Goal: Information Seeking & Learning: Learn about a topic

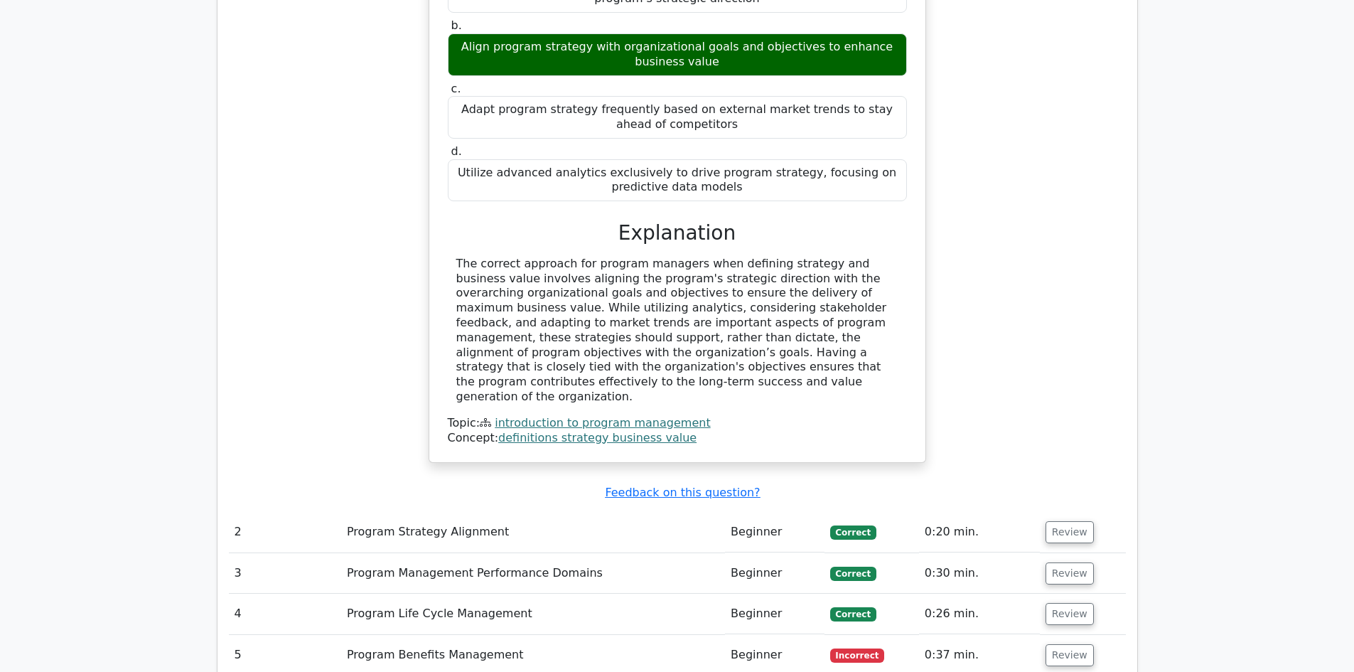
scroll to position [1946, 0]
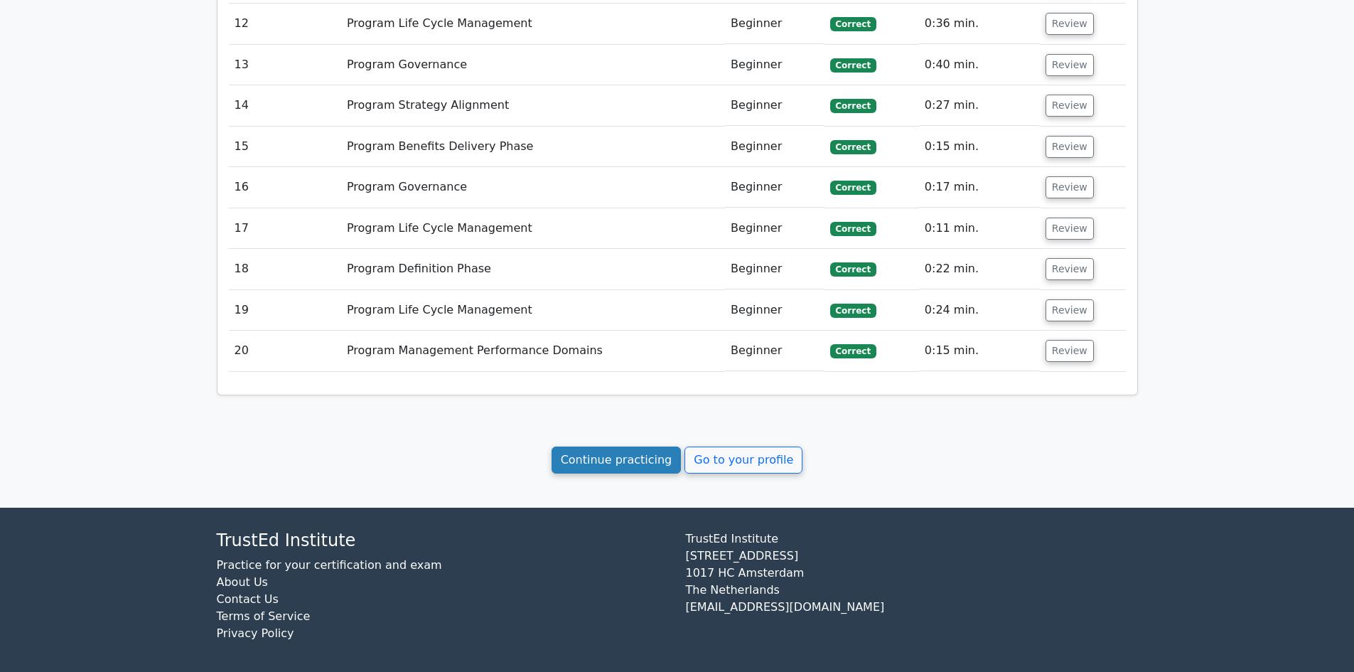
click at [601, 457] on link "Continue practicing" at bounding box center [616, 459] width 130 height 27
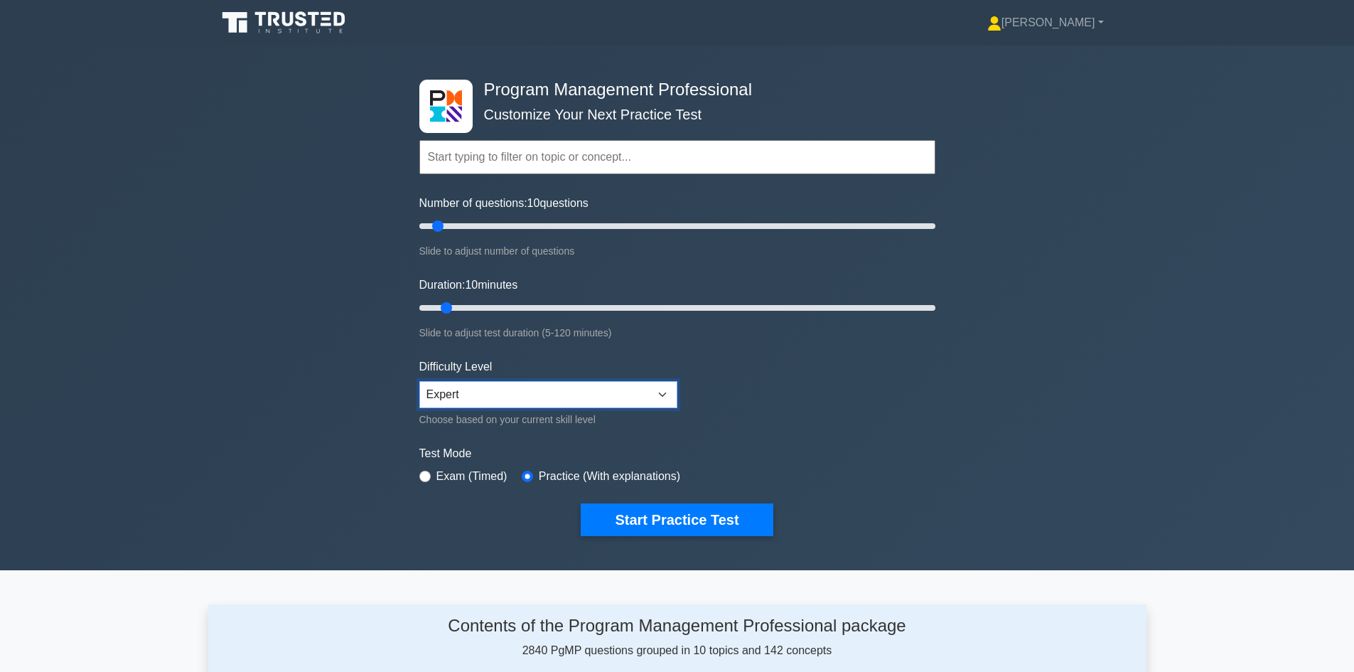
click at [473, 397] on select "Beginner Intermediate Expert" at bounding box center [548, 394] width 258 height 27
click at [474, 395] on select "Beginner Intermediate Expert" at bounding box center [548, 394] width 258 height 27
click at [698, 517] on button "Start Practice Test" at bounding box center [677, 519] width 192 height 33
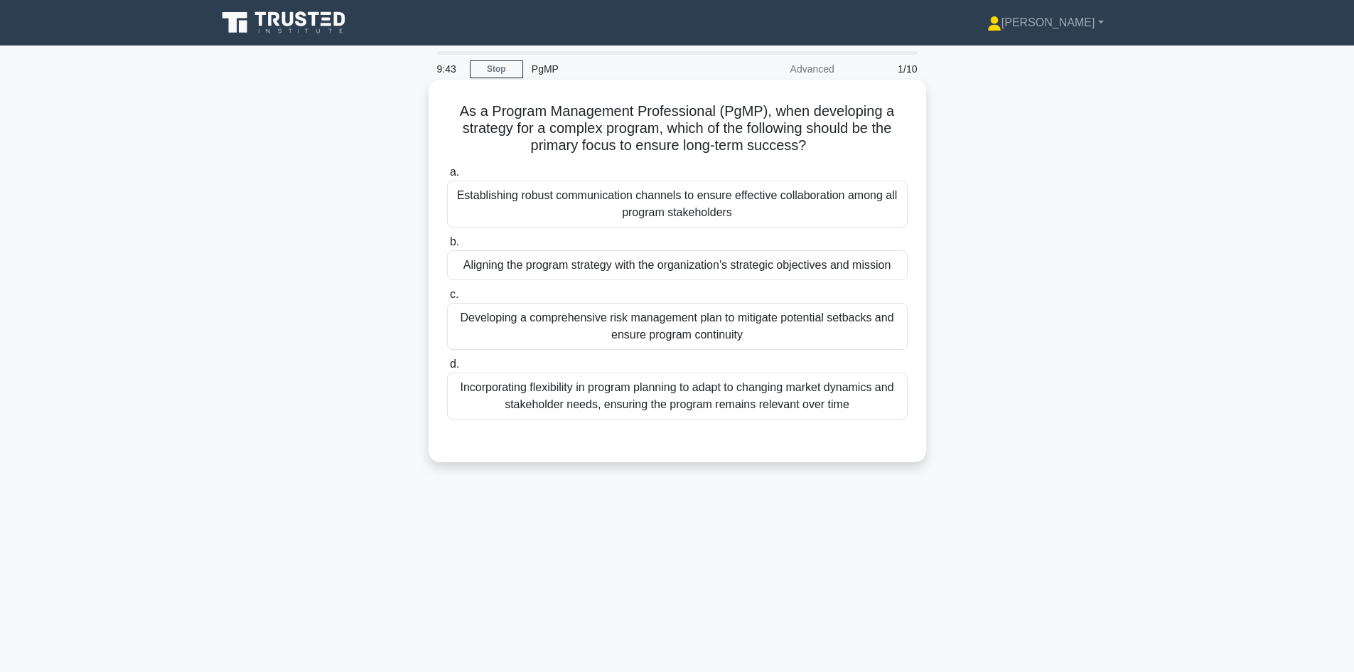
click at [588, 269] on div "Aligning the program strategy with the organization's strategic objectives and …" at bounding box center [677, 265] width 461 height 30
click at [447, 247] on input "b. Aligning the program strategy with the organization's strategic objectives a…" at bounding box center [447, 241] width 0 height 9
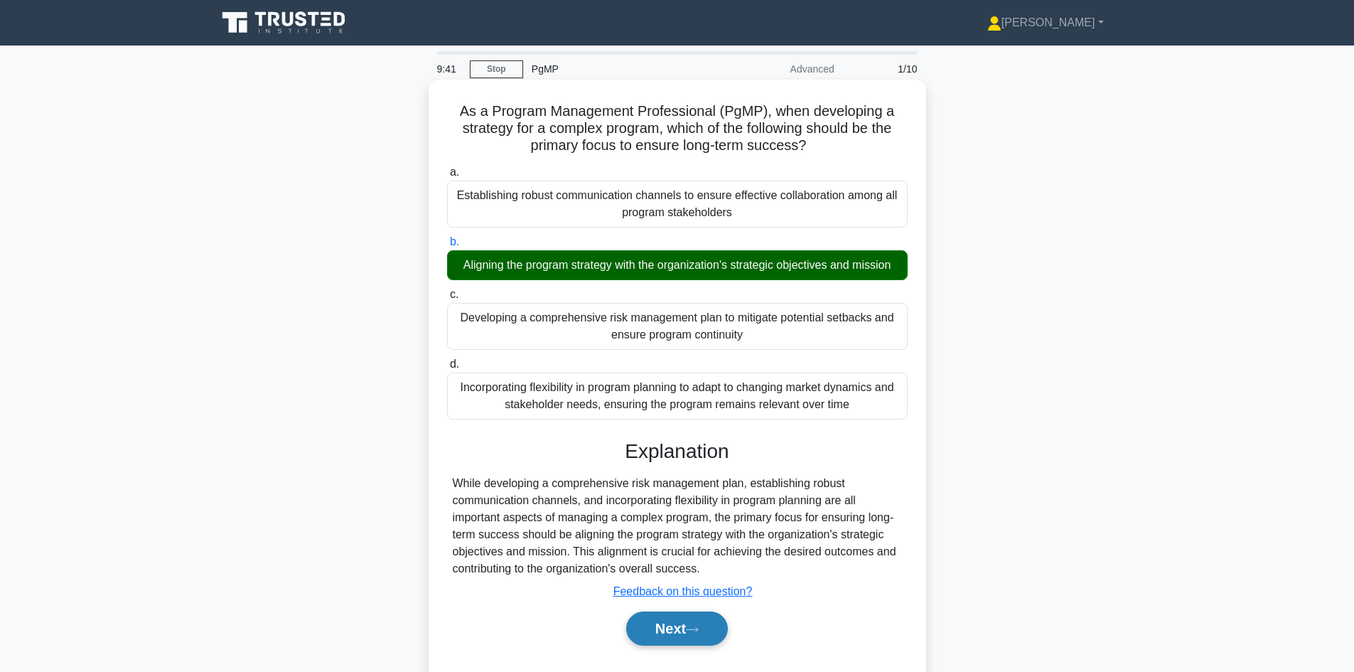
click at [693, 633] on icon at bounding box center [692, 629] width 13 height 8
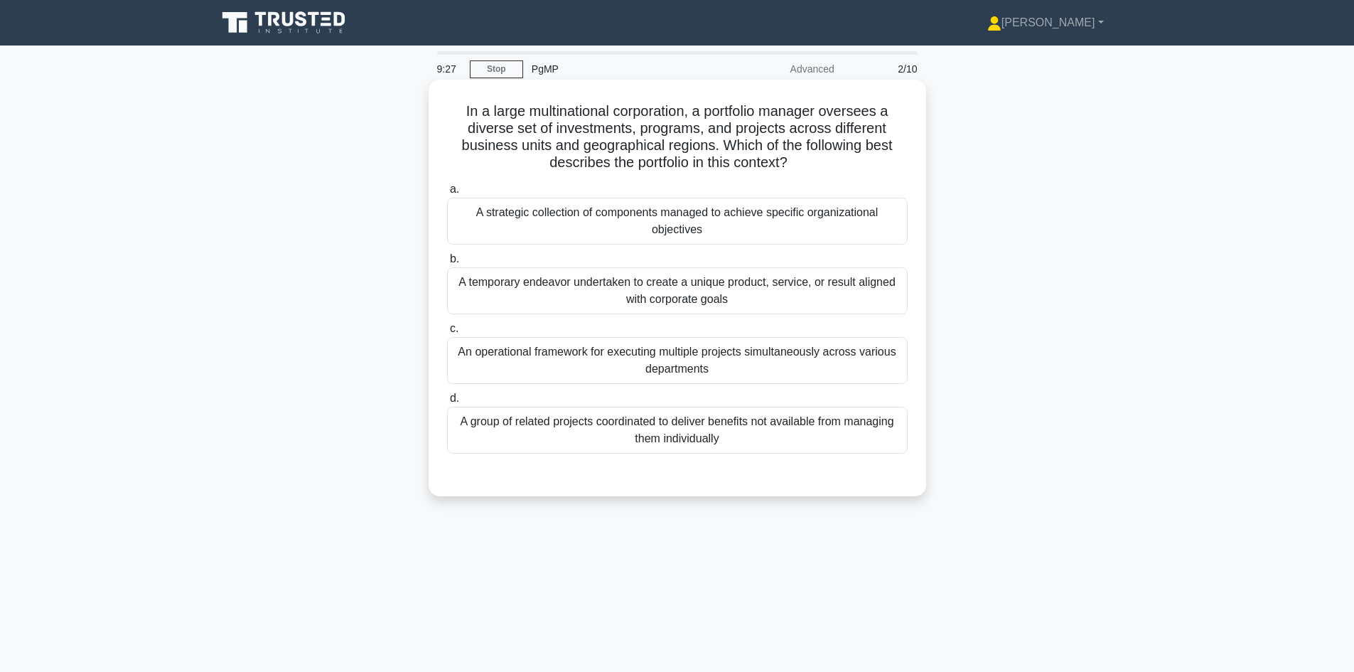
click at [520, 225] on div "A strategic collection of components managed to achieve specific organizational…" at bounding box center [677, 221] width 461 height 47
click at [447, 194] on input "a. A strategic collection of components managed to achieve specific organizatio…" at bounding box center [447, 189] width 0 height 9
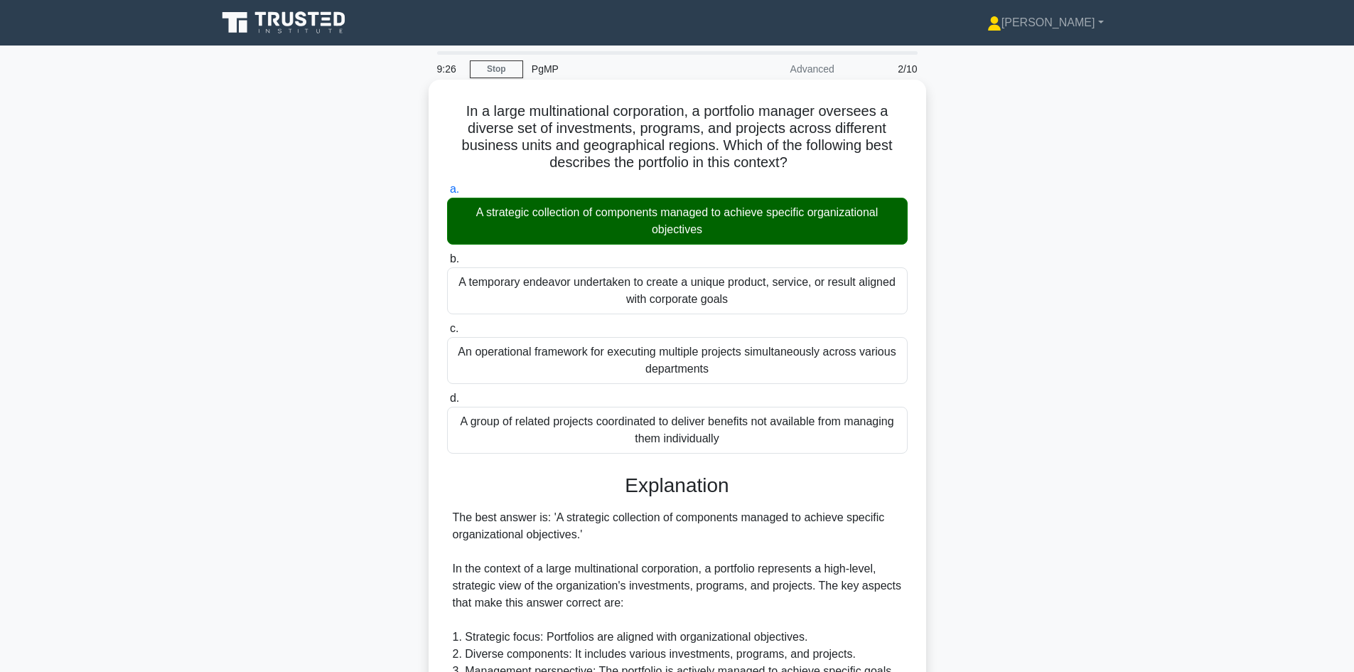
scroll to position [410, 0]
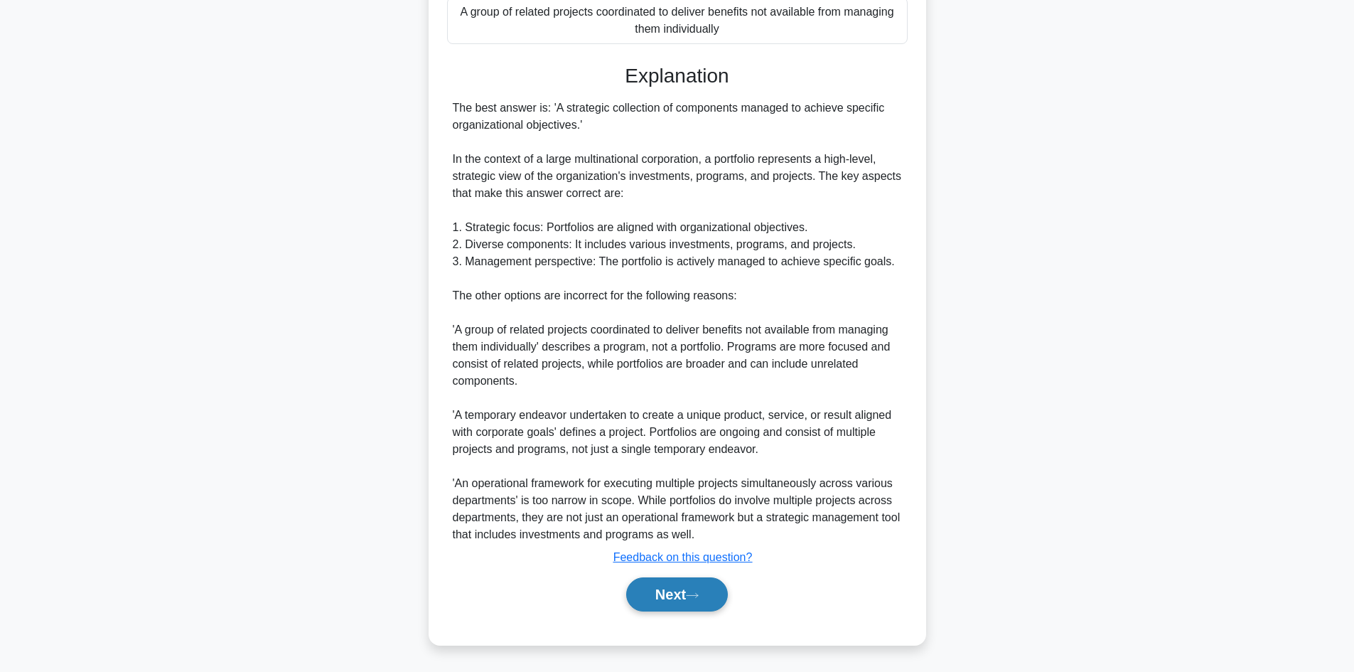
click at [691, 596] on button "Next" at bounding box center [677, 594] width 102 height 34
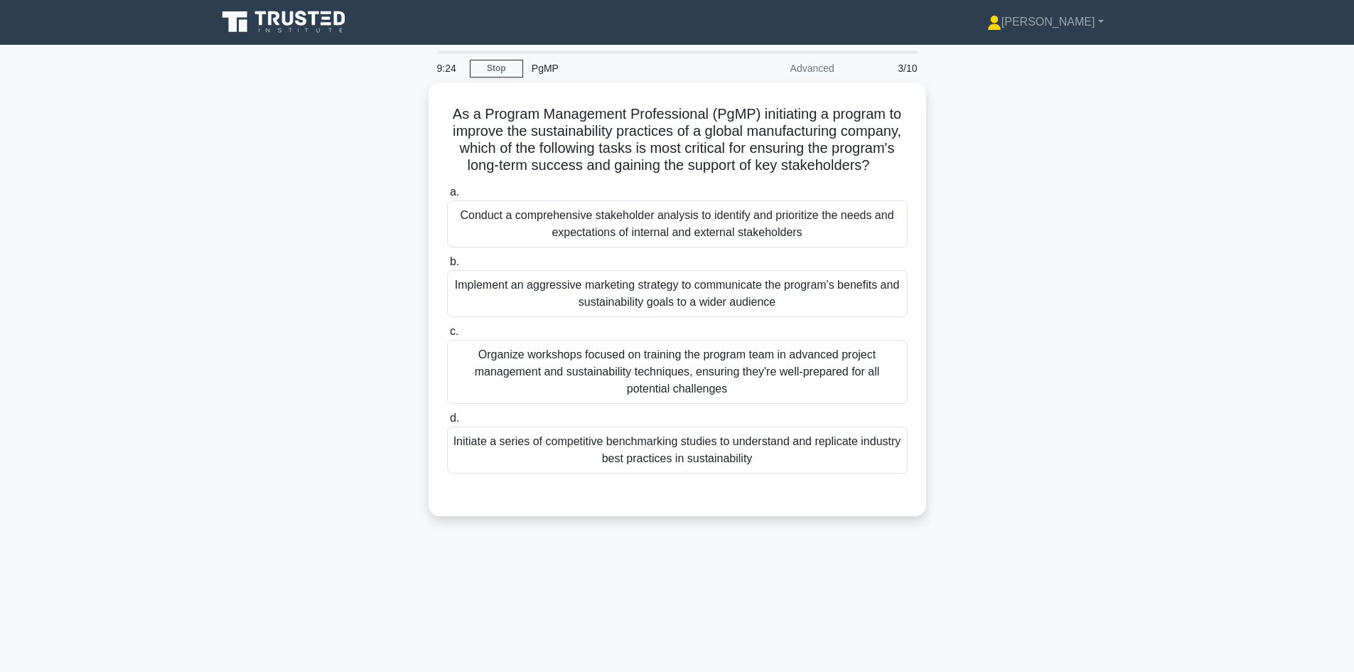
scroll to position [0, 0]
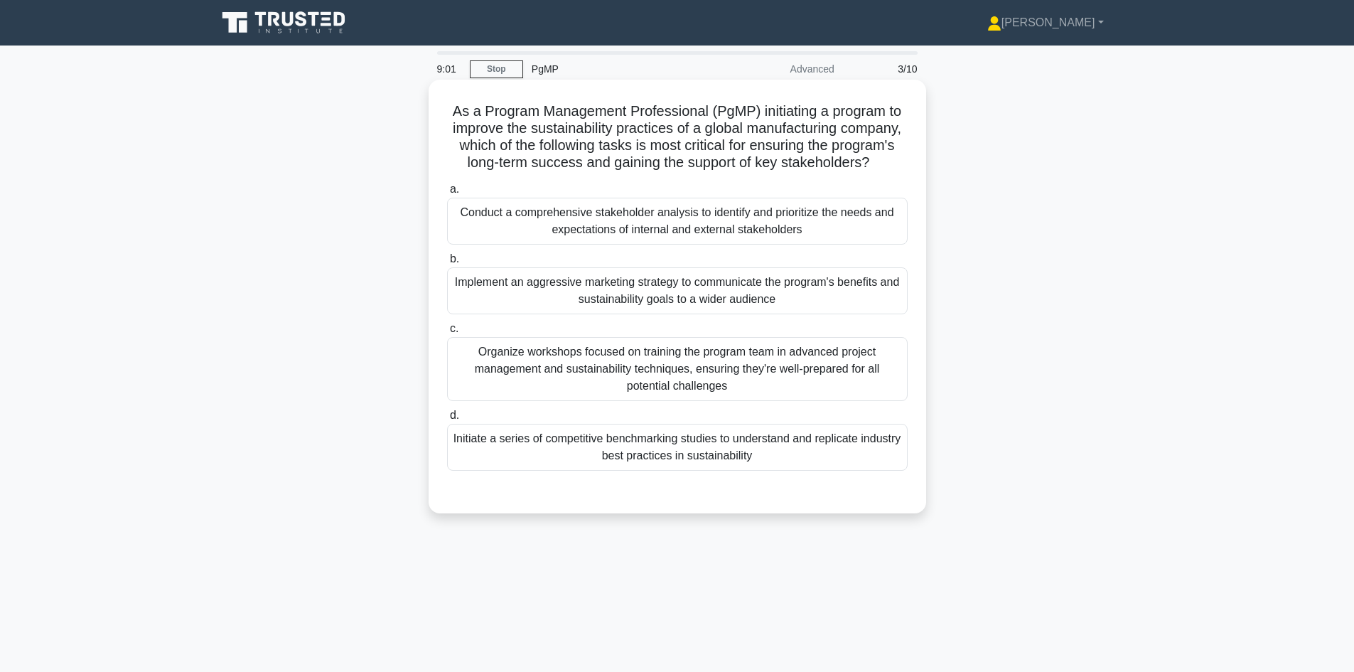
click at [754, 244] on div "Conduct a comprehensive stakeholder analysis to identify and prioritize the nee…" at bounding box center [677, 221] width 461 height 47
click at [447, 194] on input "a. Conduct a comprehensive stakeholder analysis to identify and prioritize the …" at bounding box center [447, 189] width 0 height 9
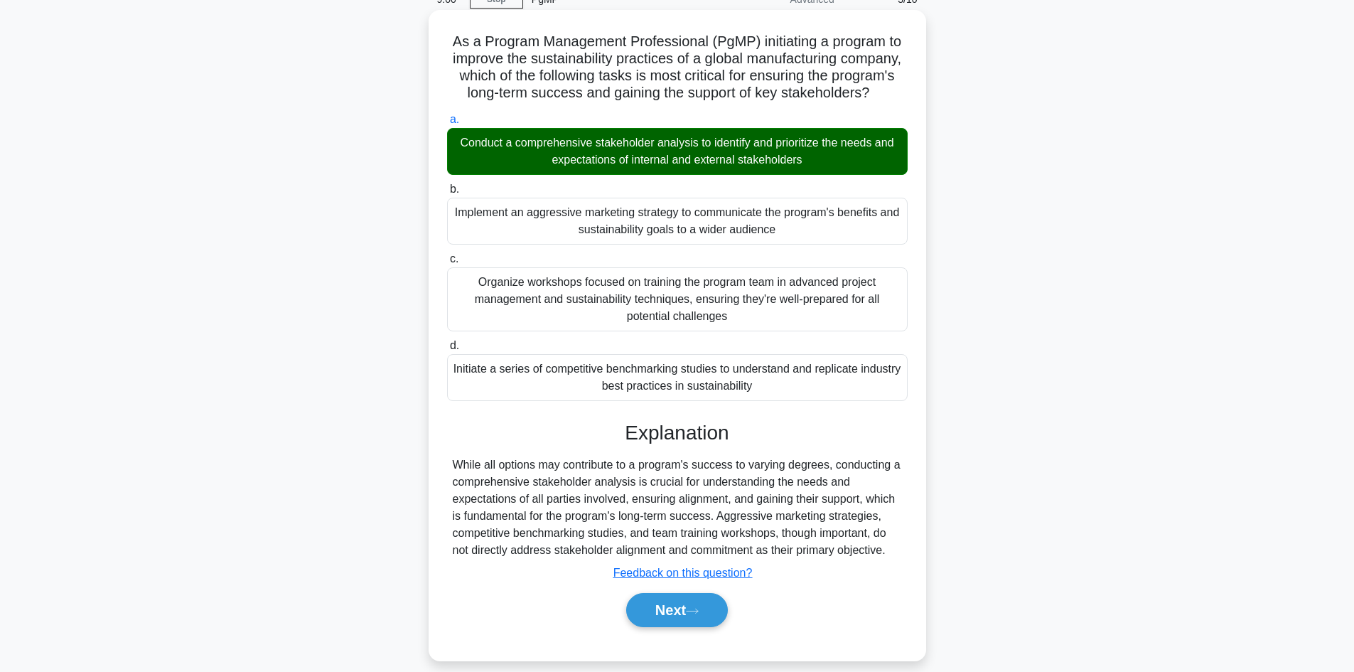
scroll to position [103, 0]
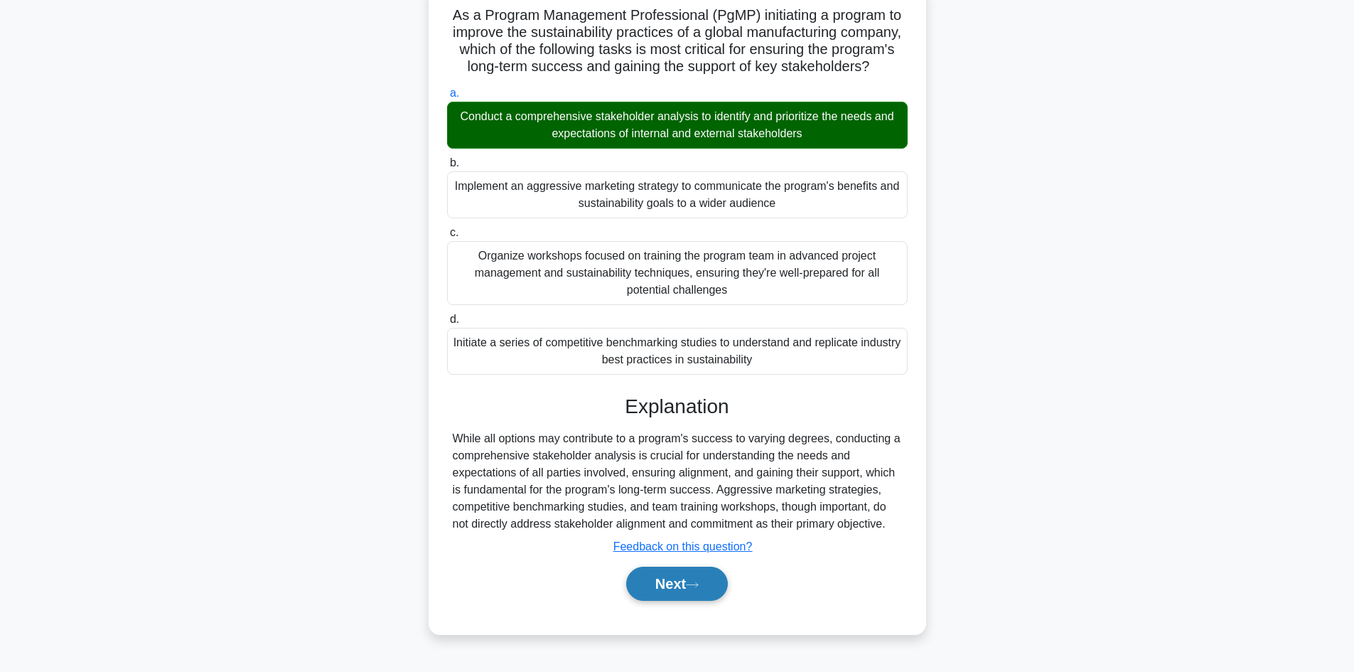
click at [683, 593] on button "Next" at bounding box center [677, 583] width 102 height 34
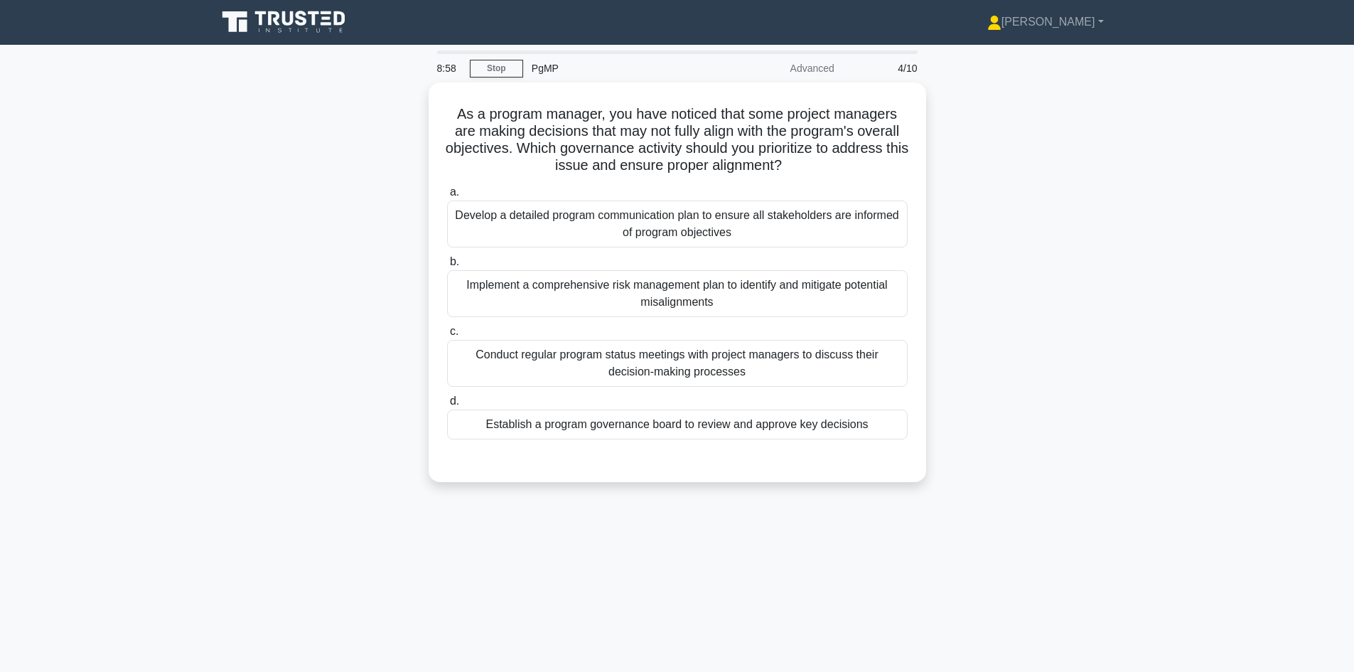
scroll to position [0, 0]
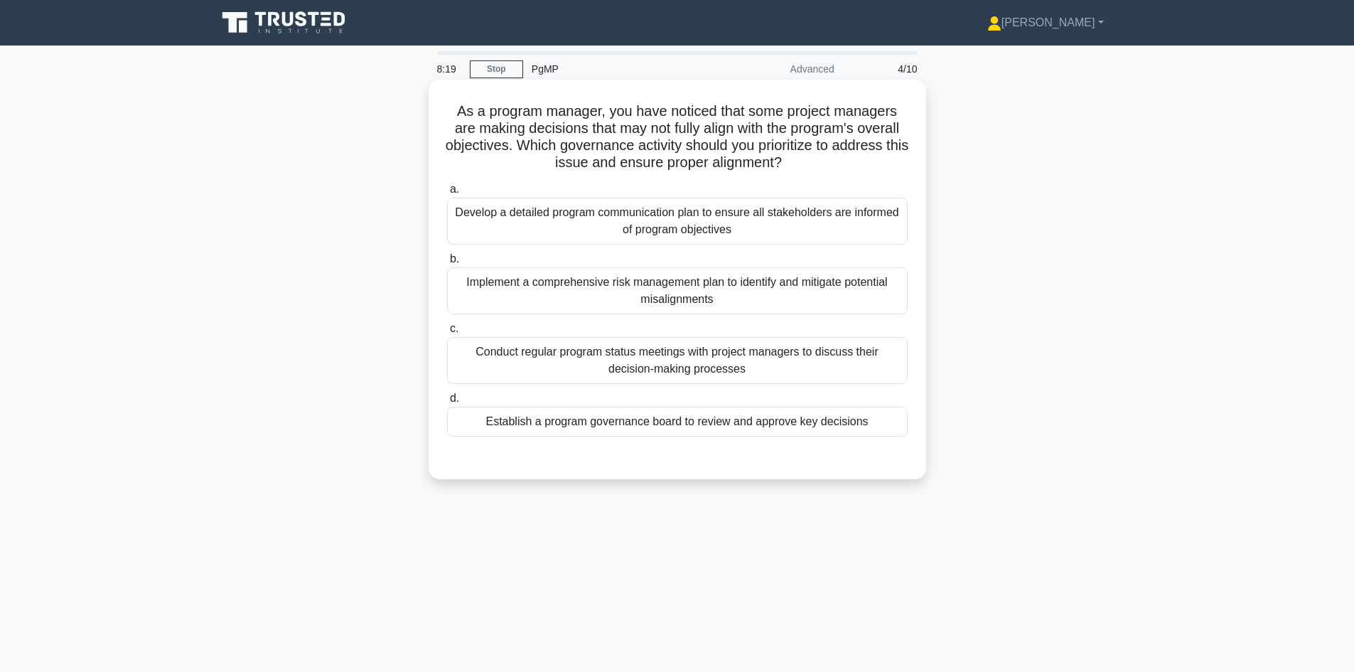
click at [698, 426] on div "Establish a program governance board to review and approve key decisions" at bounding box center [677, 422] width 461 height 30
click at [447, 403] on input "d. Establish a program governance board to review and approve key decisions" at bounding box center [447, 398] width 0 height 9
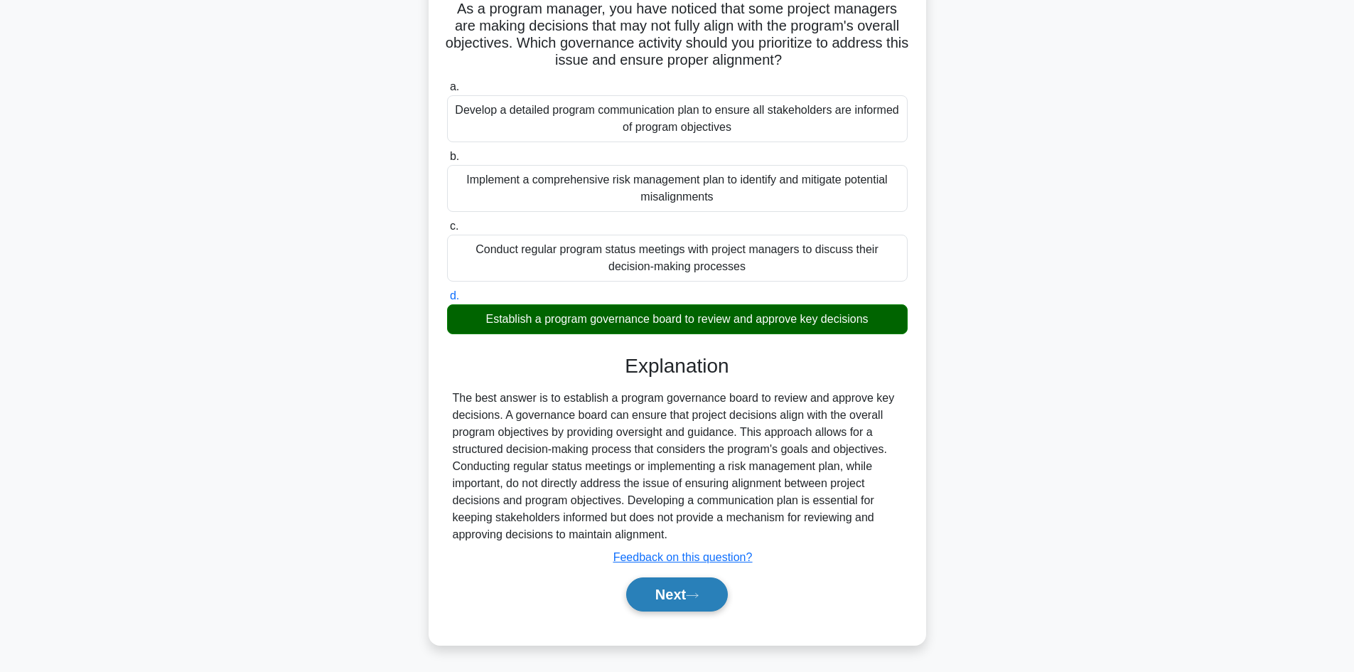
click at [659, 601] on button "Next" at bounding box center [677, 594] width 102 height 34
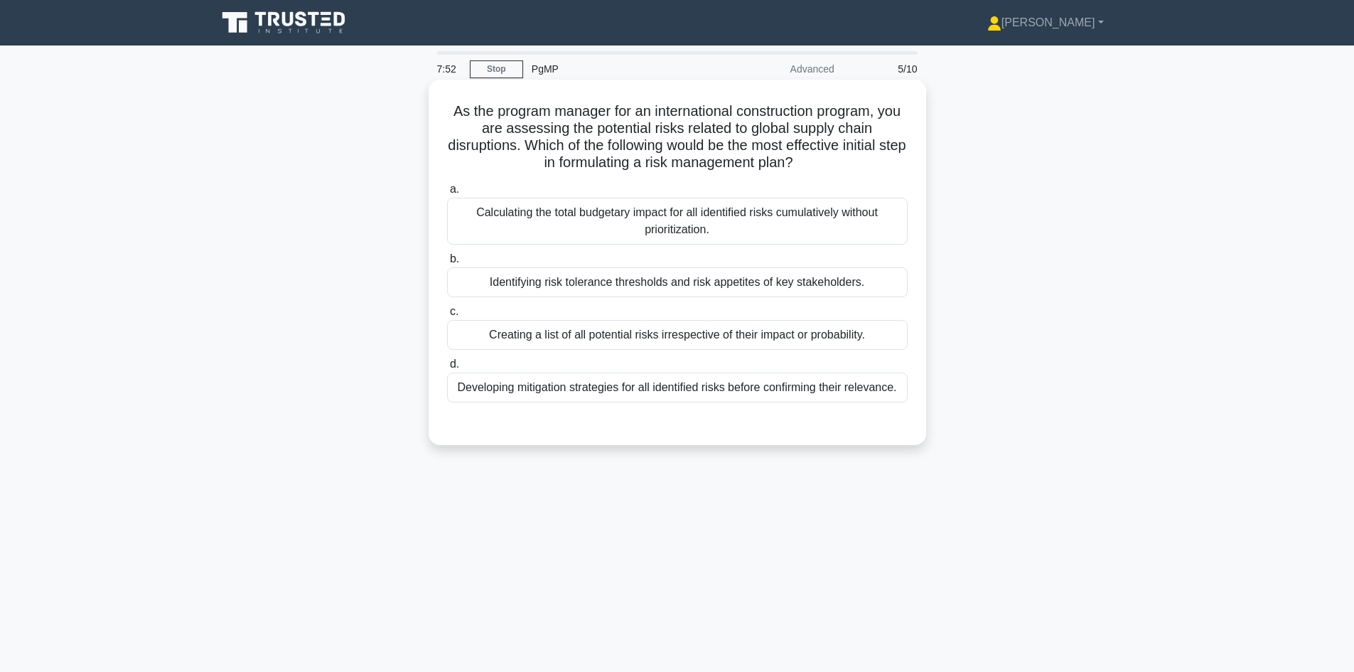
click at [663, 291] on div "Identifying risk tolerance thresholds and risk appetites of key stakeholders." at bounding box center [677, 282] width 461 height 30
click at [447, 264] on input "b. Identifying risk tolerance thresholds and risk appetites of key stakeholders." at bounding box center [447, 258] width 0 height 9
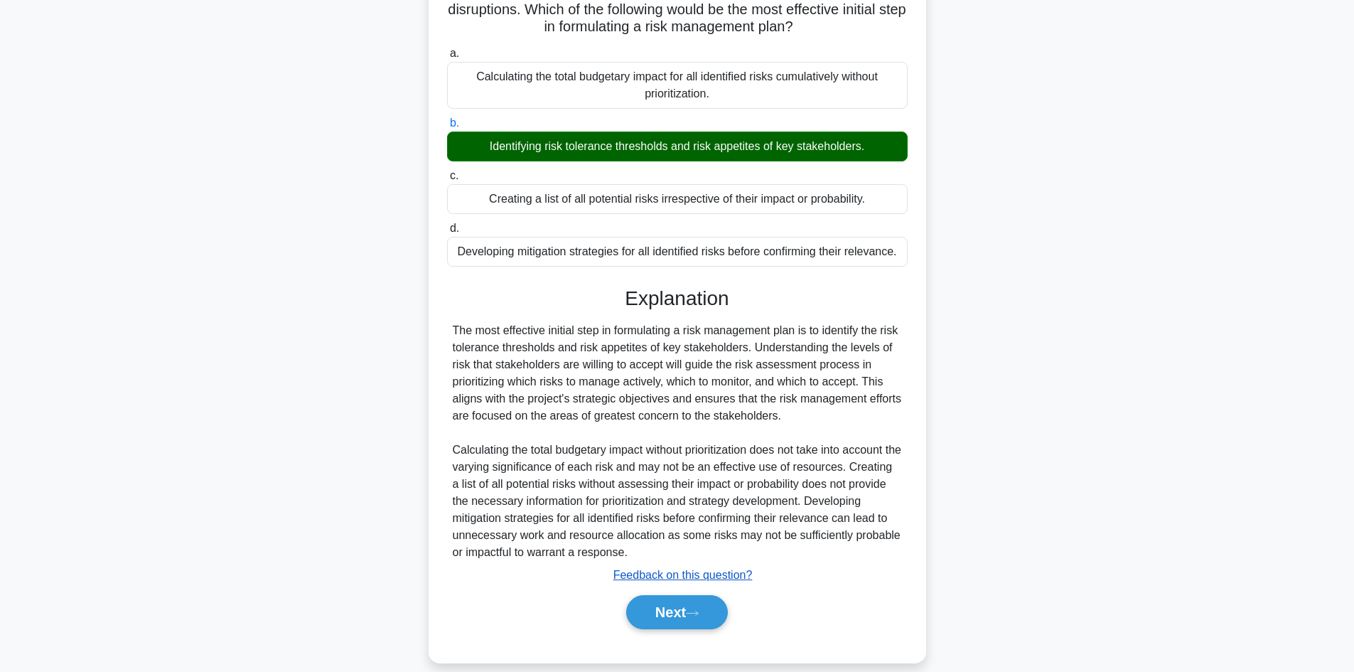
scroll to position [154, 0]
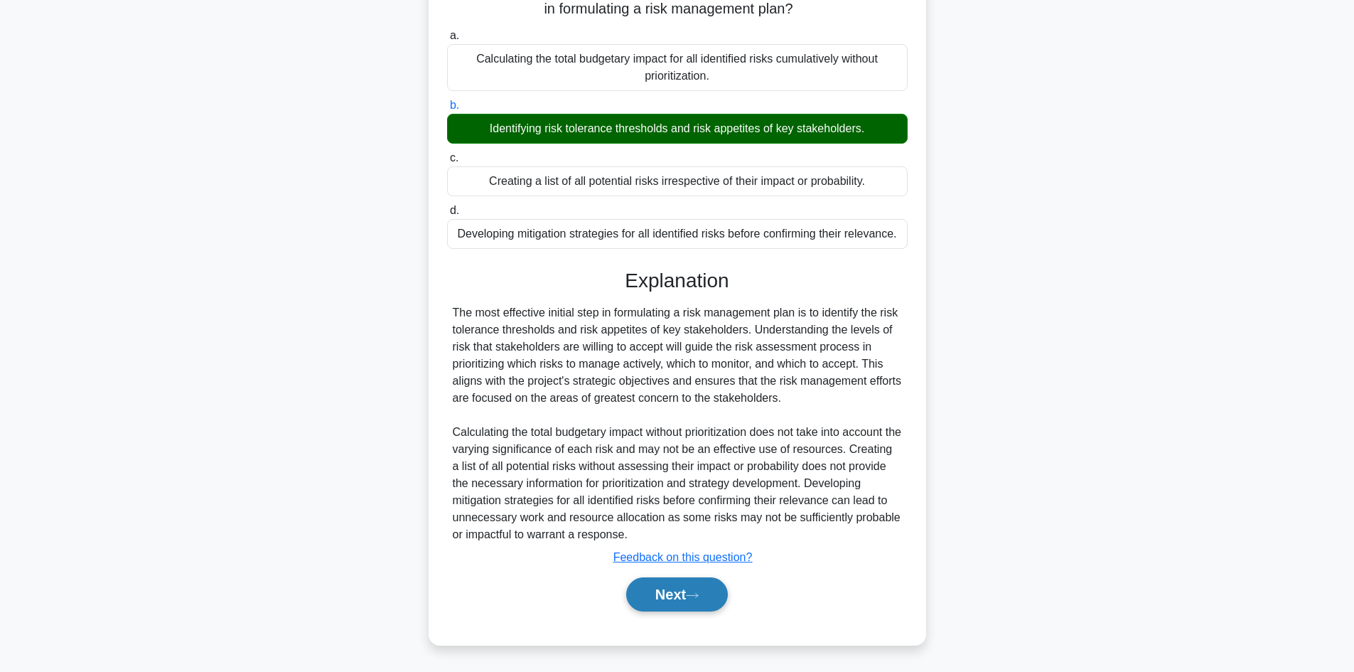
click at [683, 591] on button "Next" at bounding box center [677, 594] width 102 height 34
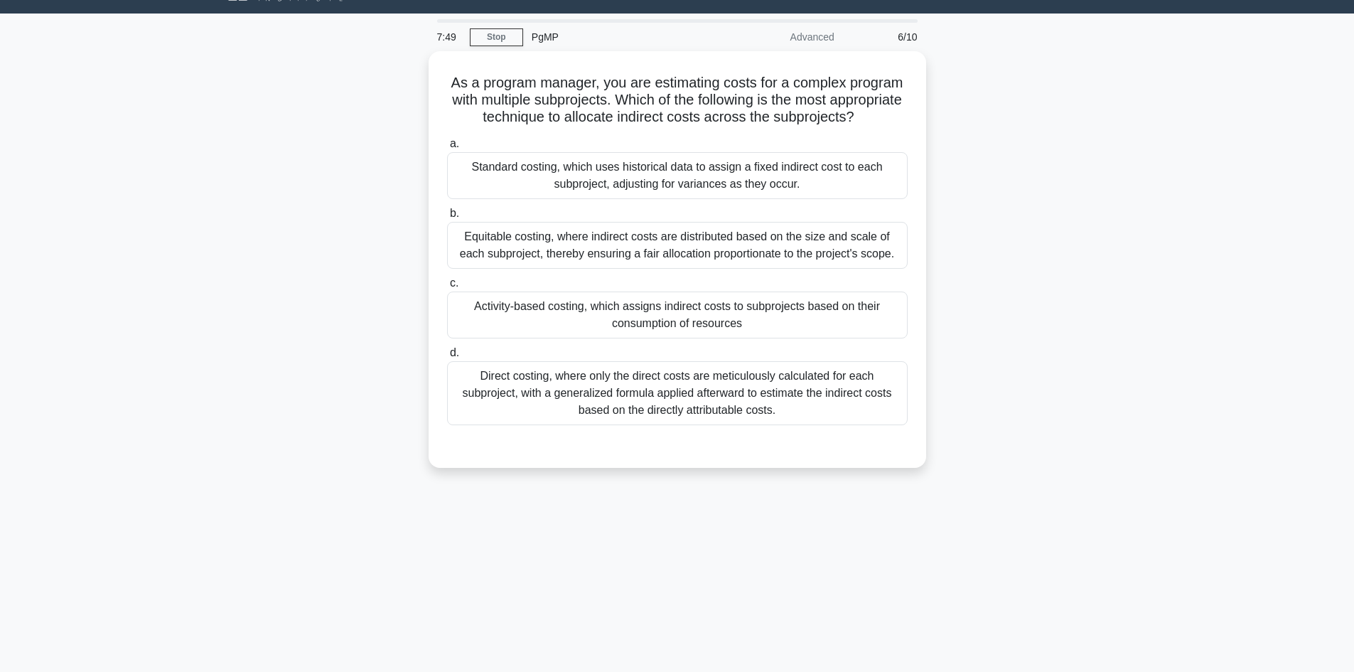
scroll to position [0, 0]
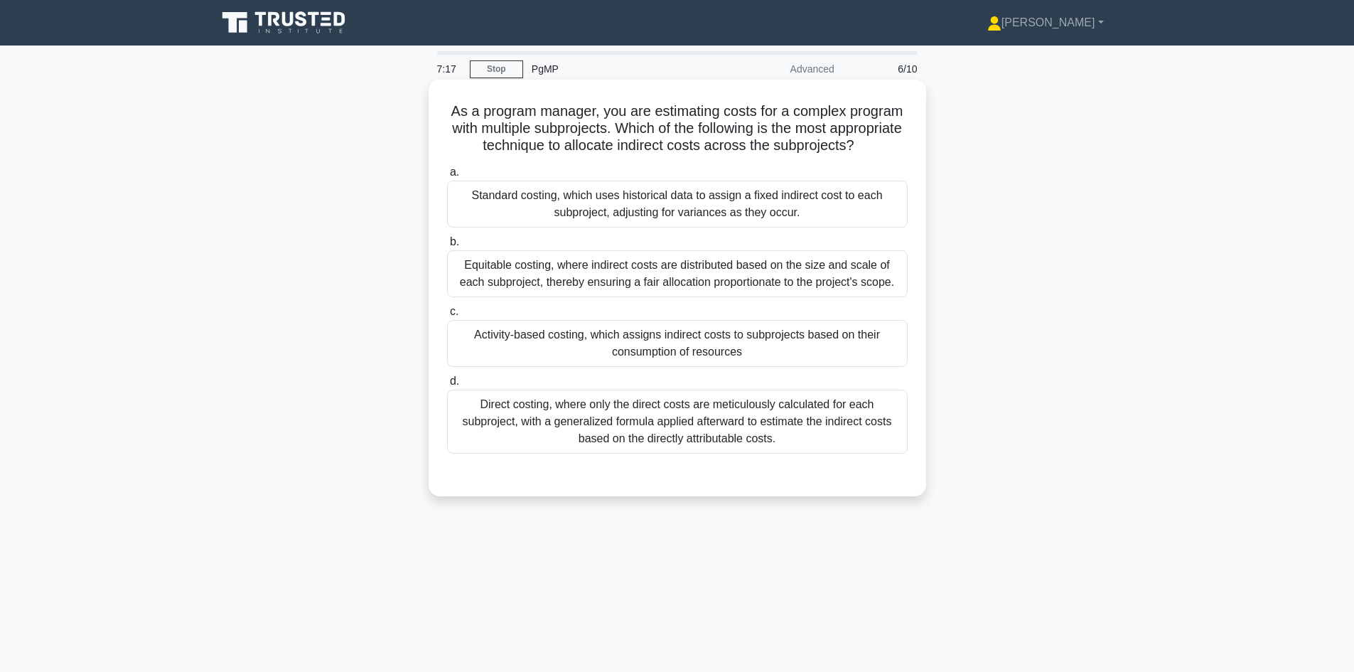
click at [621, 297] on div "Equitable costing, where indirect costs are distributed based on the size and s…" at bounding box center [677, 273] width 461 height 47
click at [447, 247] on input "b. Equitable costing, where indirect costs are distributed based on the size an…" at bounding box center [447, 241] width 0 height 9
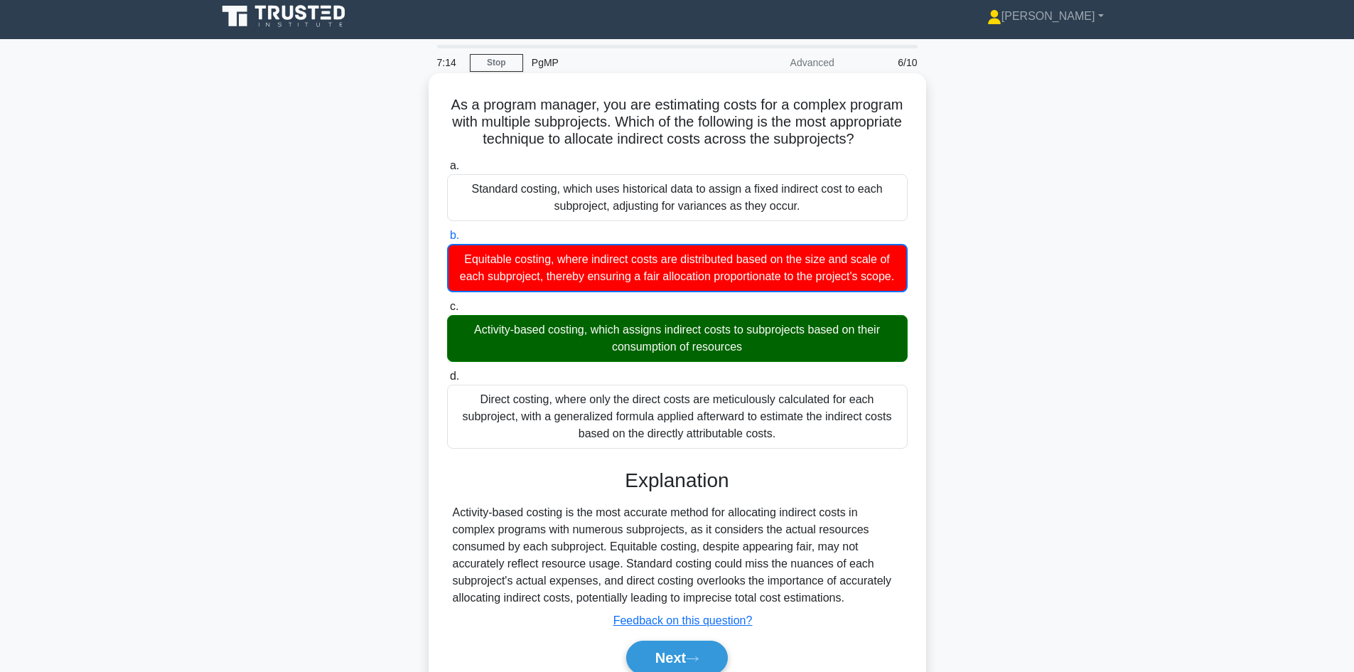
scroll to position [104, 0]
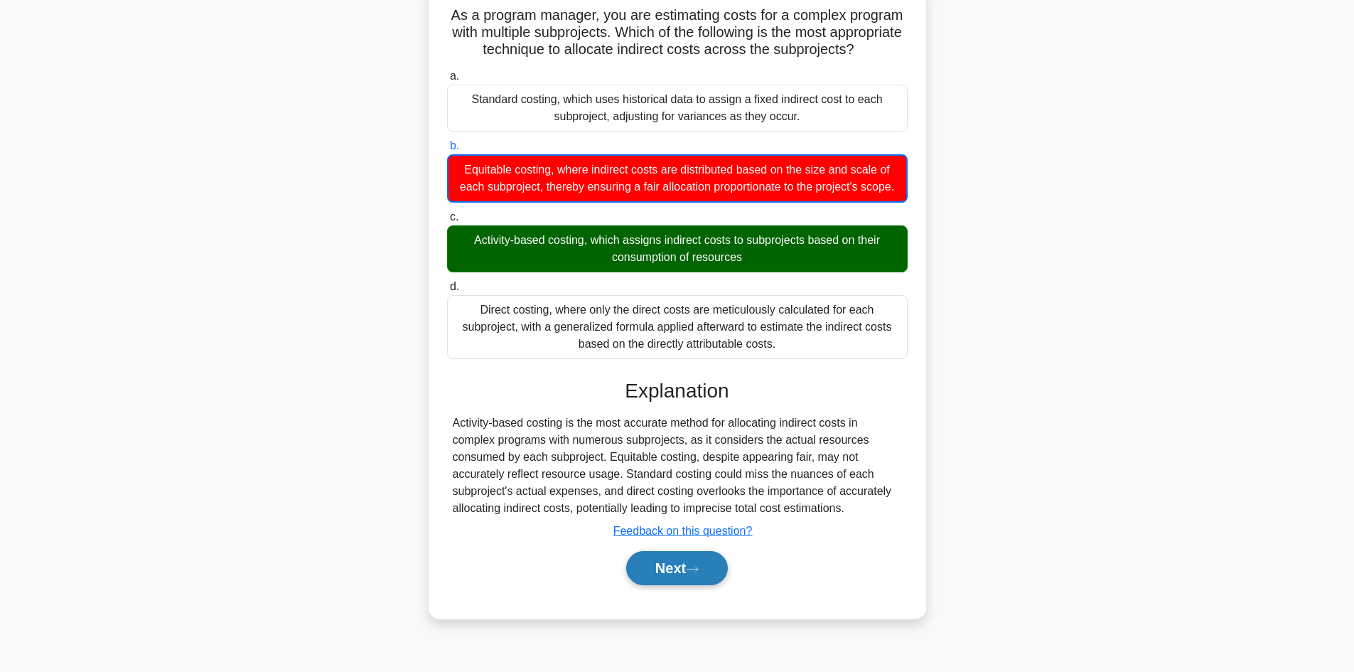
click at [689, 585] on button "Next" at bounding box center [677, 568] width 102 height 34
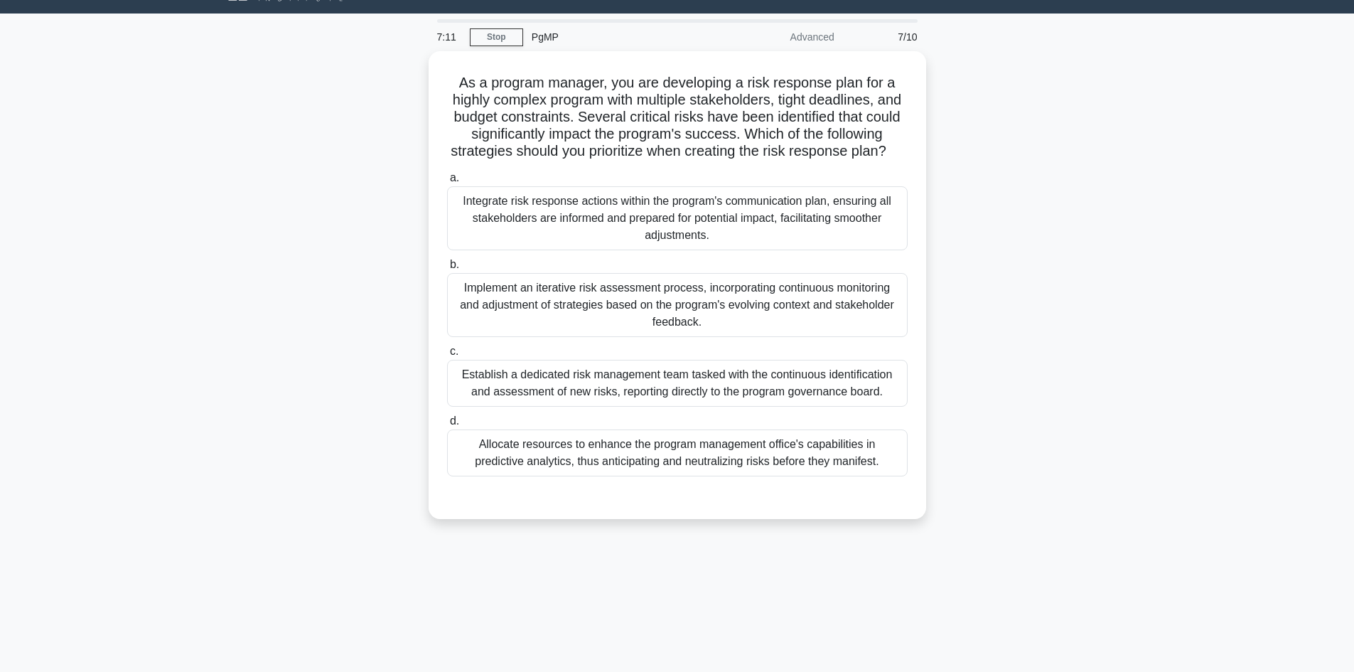
scroll to position [0, 0]
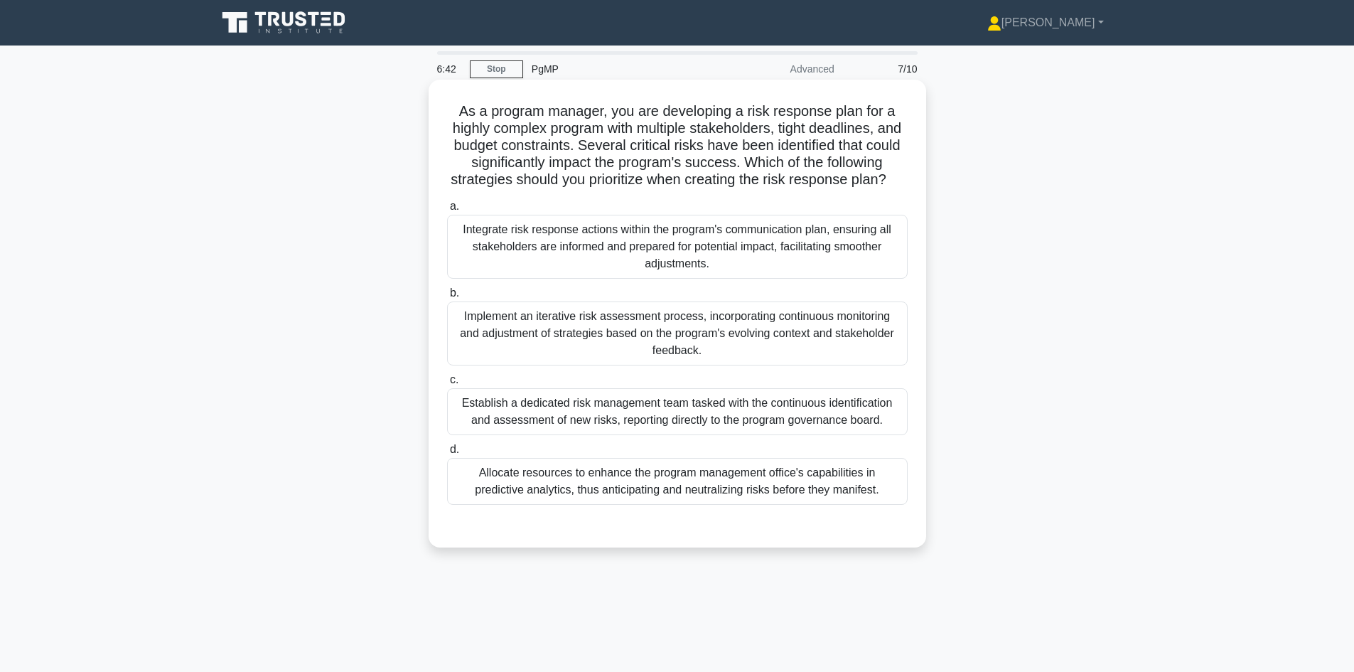
click at [681, 350] on div "Implement an iterative risk assessment process, incorporating continuous monito…" at bounding box center [677, 333] width 461 height 64
click at [447, 298] on input "b. Implement an iterative risk assessment process, incorporating continuous mon…" at bounding box center [447, 293] width 0 height 9
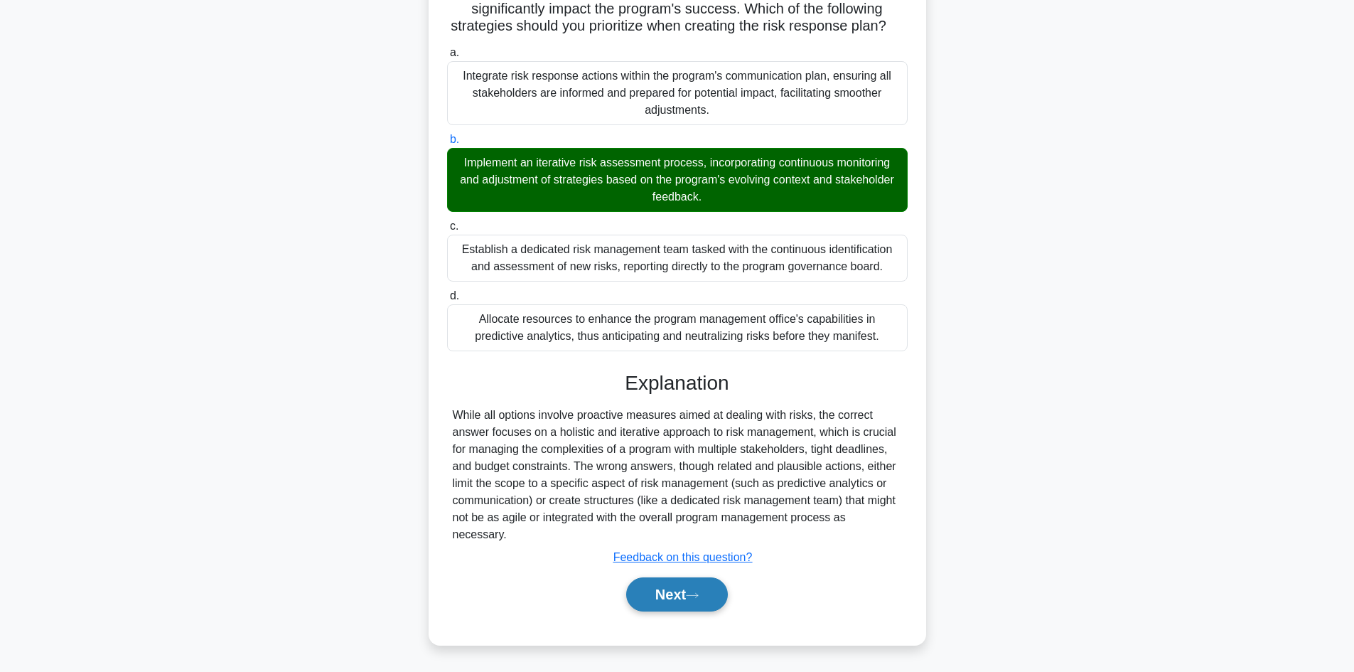
click at [686, 586] on button "Next" at bounding box center [677, 594] width 102 height 34
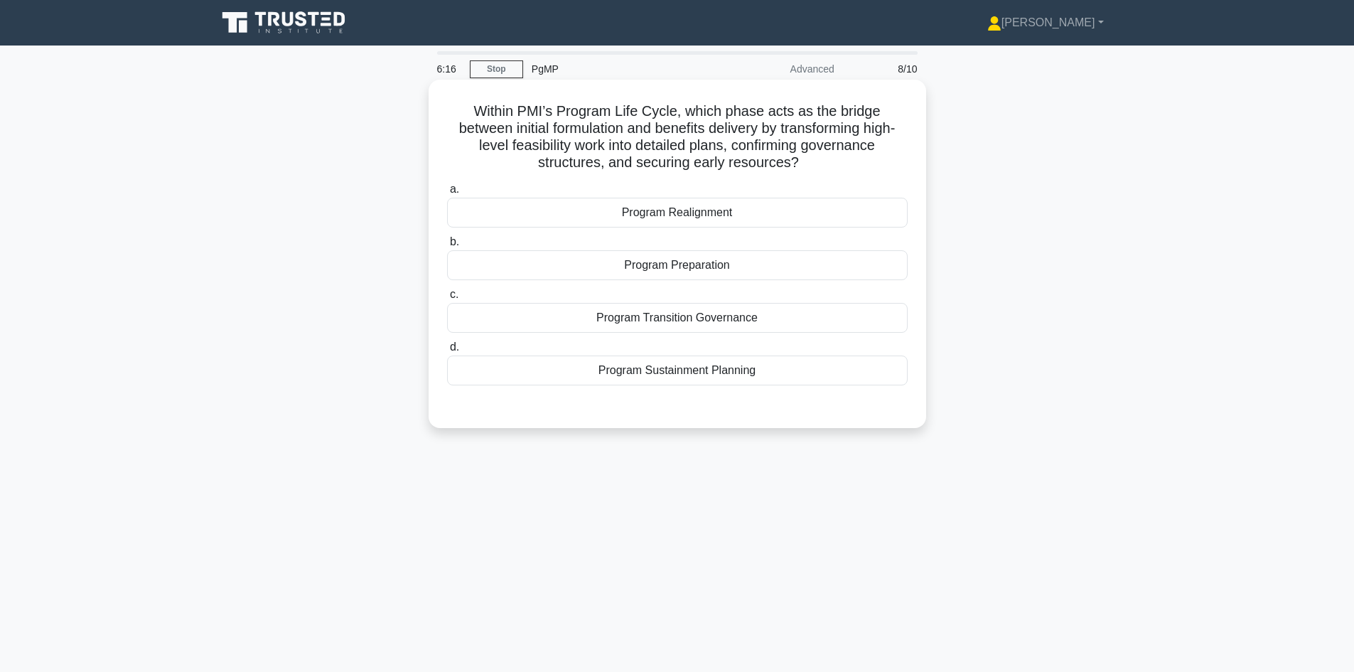
click at [689, 264] on div "Program Preparation" at bounding box center [677, 265] width 461 height 30
click at [447, 247] on input "b. Program Preparation" at bounding box center [447, 241] width 0 height 9
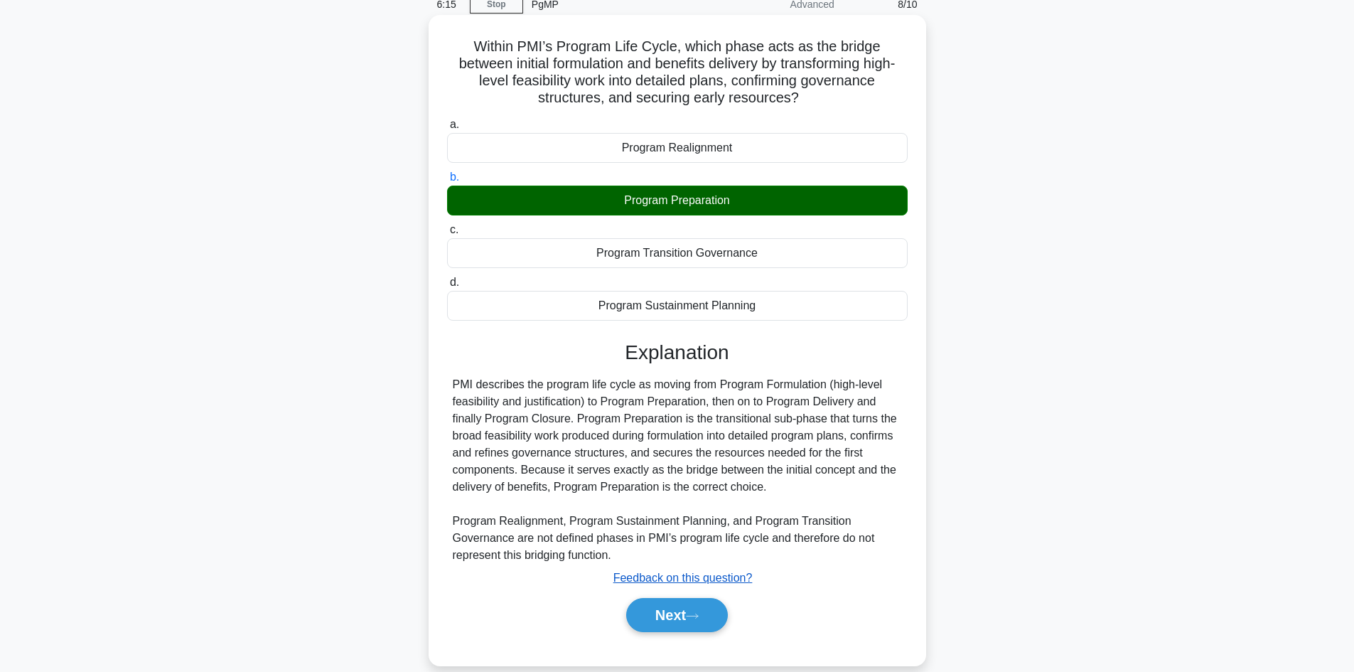
scroll to position [96, 0]
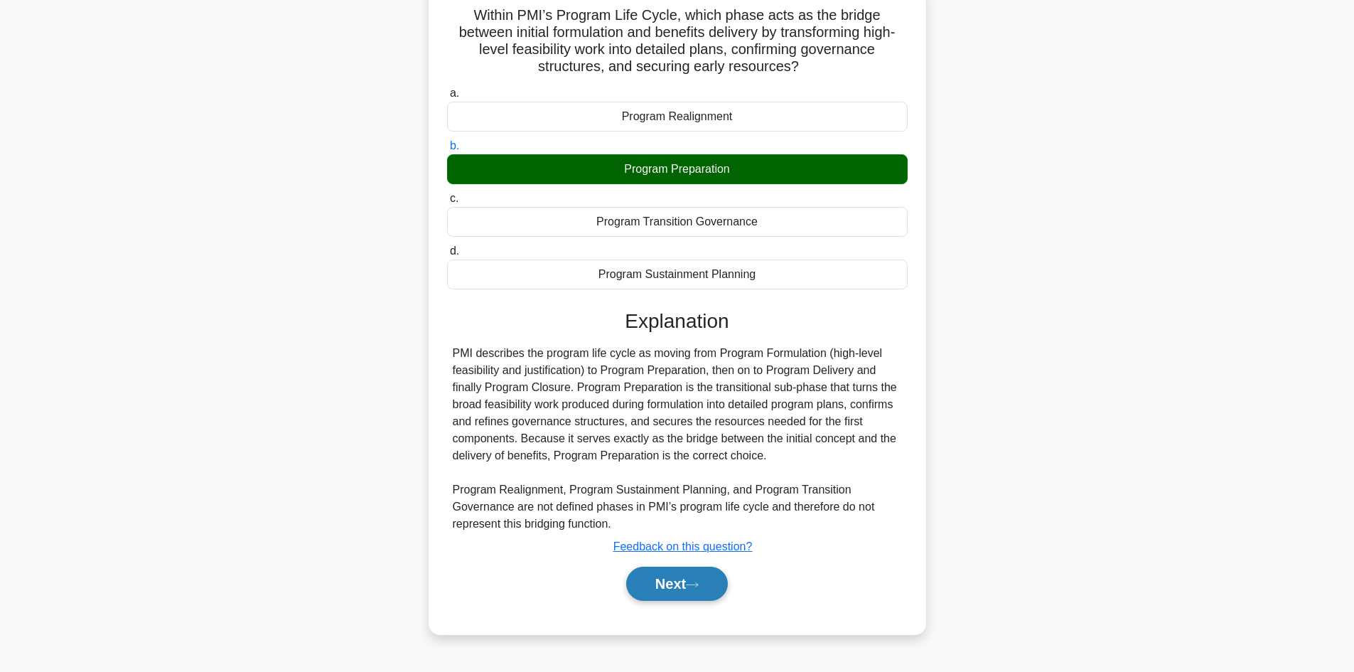
click at [688, 576] on button "Next" at bounding box center [677, 583] width 102 height 34
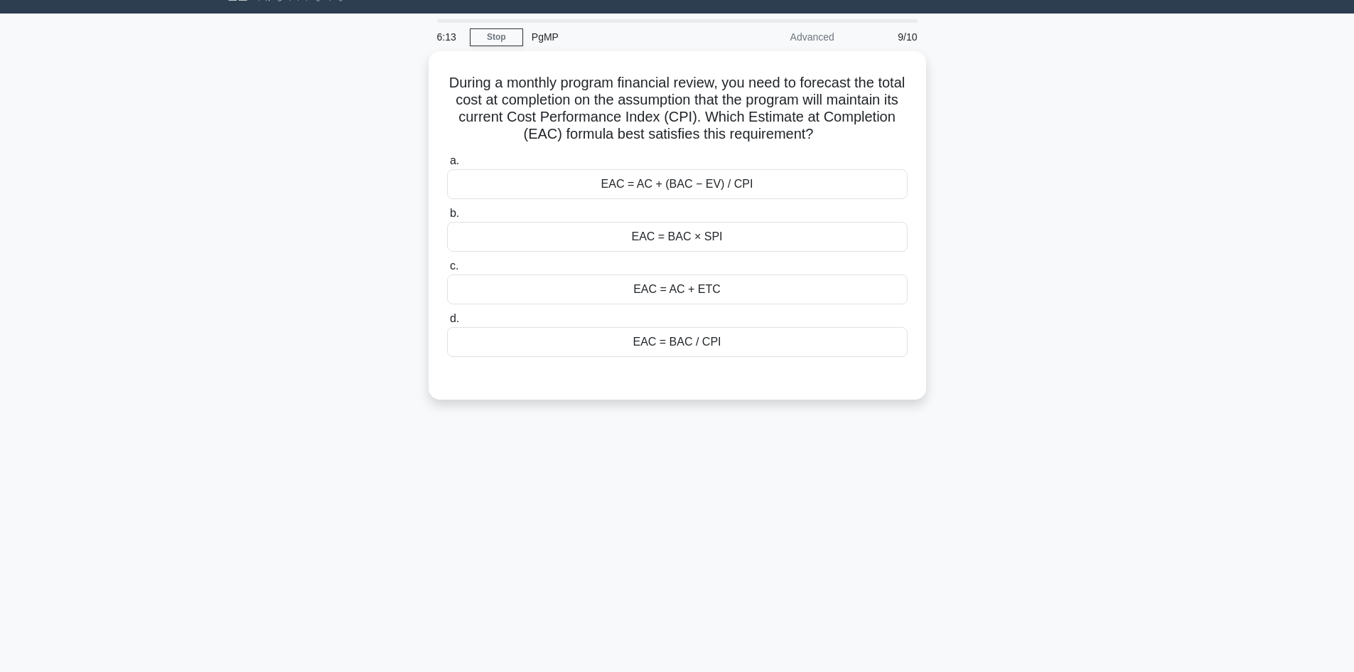
scroll to position [0, 0]
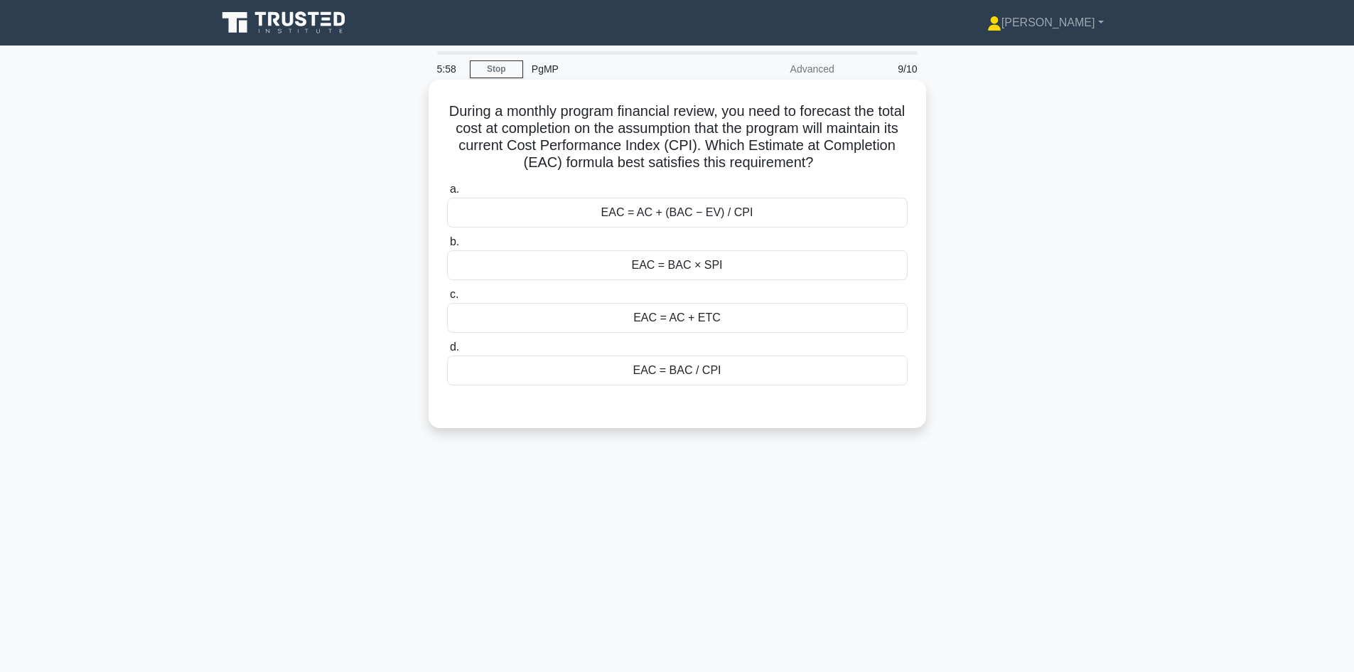
click at [672, 214] on div "EAC = AC + (BAC − EV) / CPI" at bounding box center [677, 213] width 461 height 30
click at [447, 194] on input "a. EAC = AC + (BAC − EV) / CPI" at bounding box center [447, 189] width 0 height 9
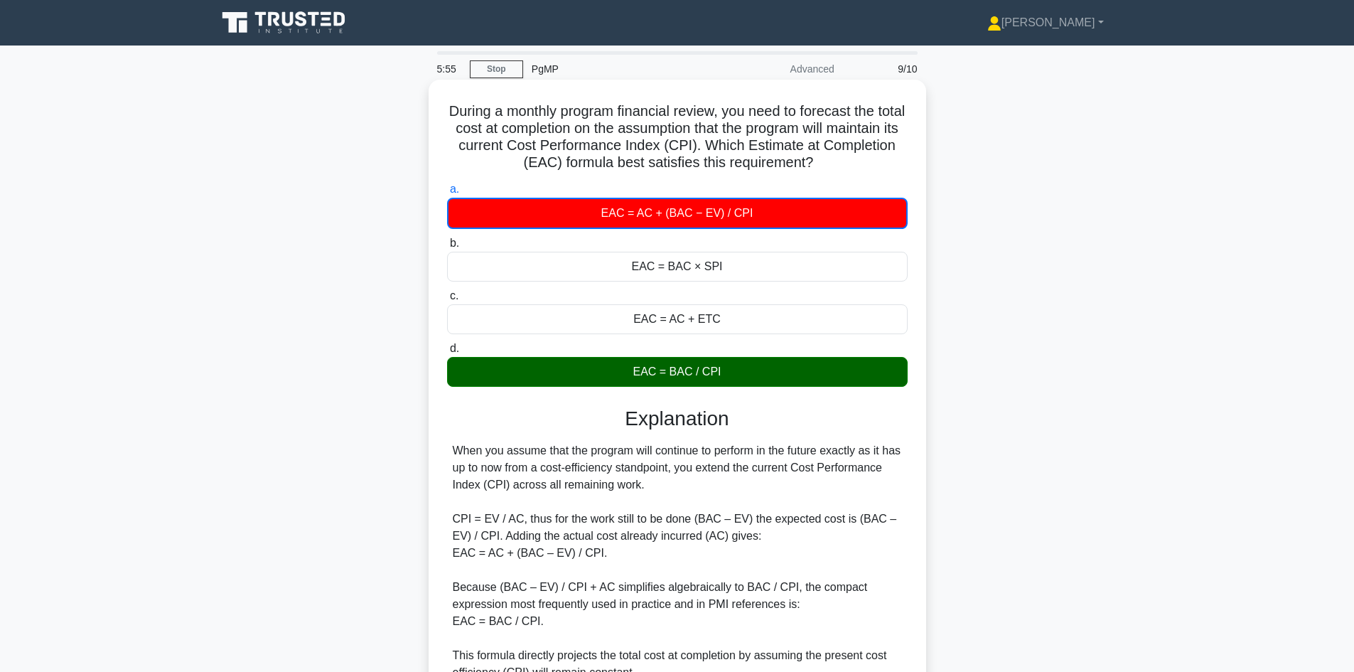
scroll to position [258, 0]
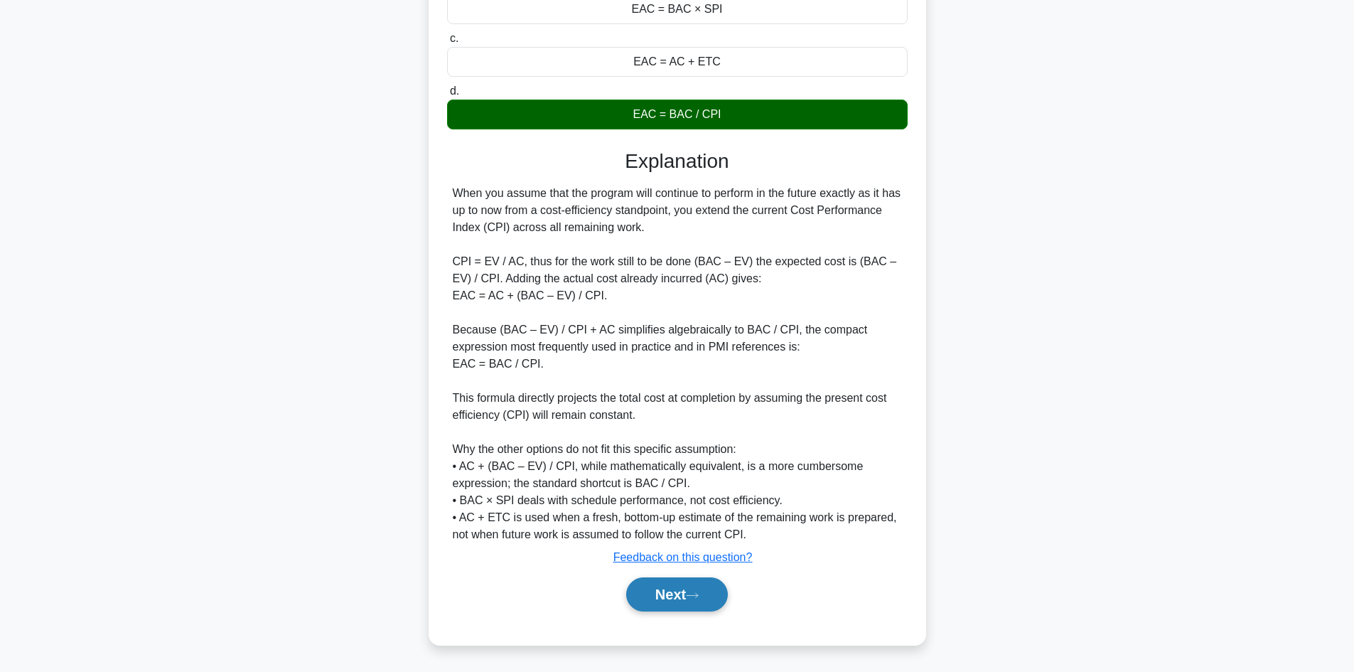
click at [675, 591] on button "Next" at bounding box center [677, 594] width 102 height 34
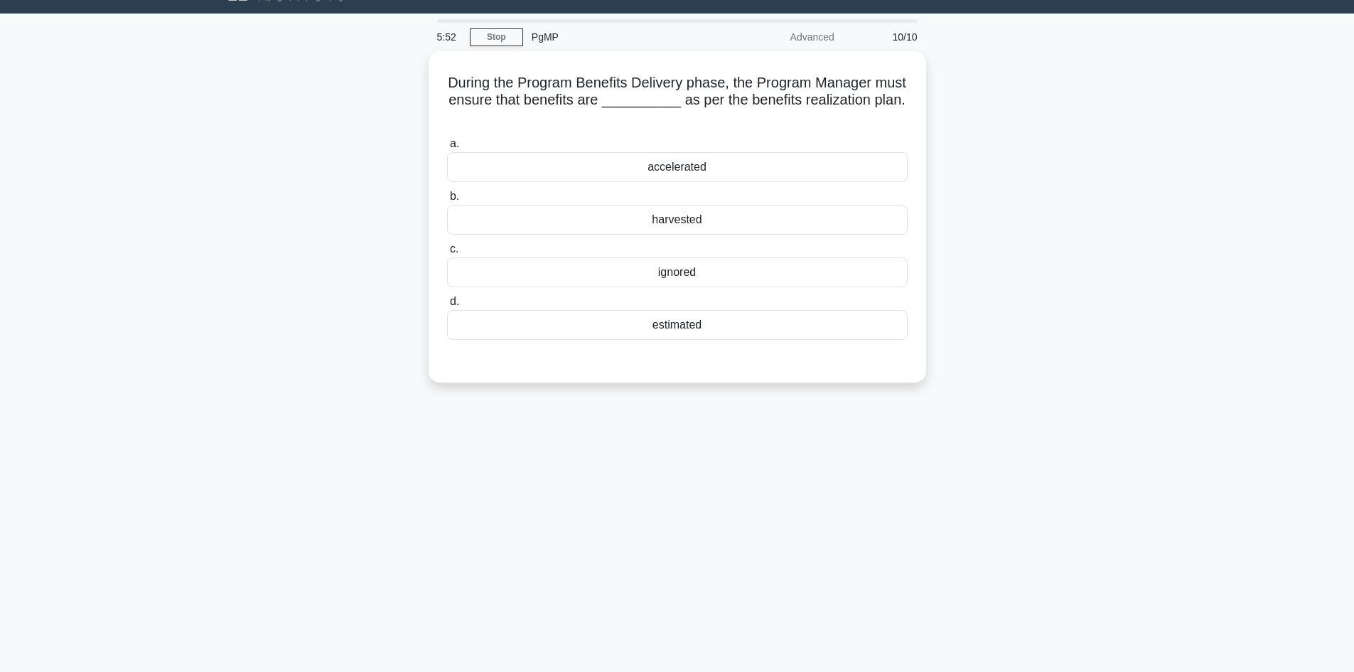
scroll to position [0, 0]
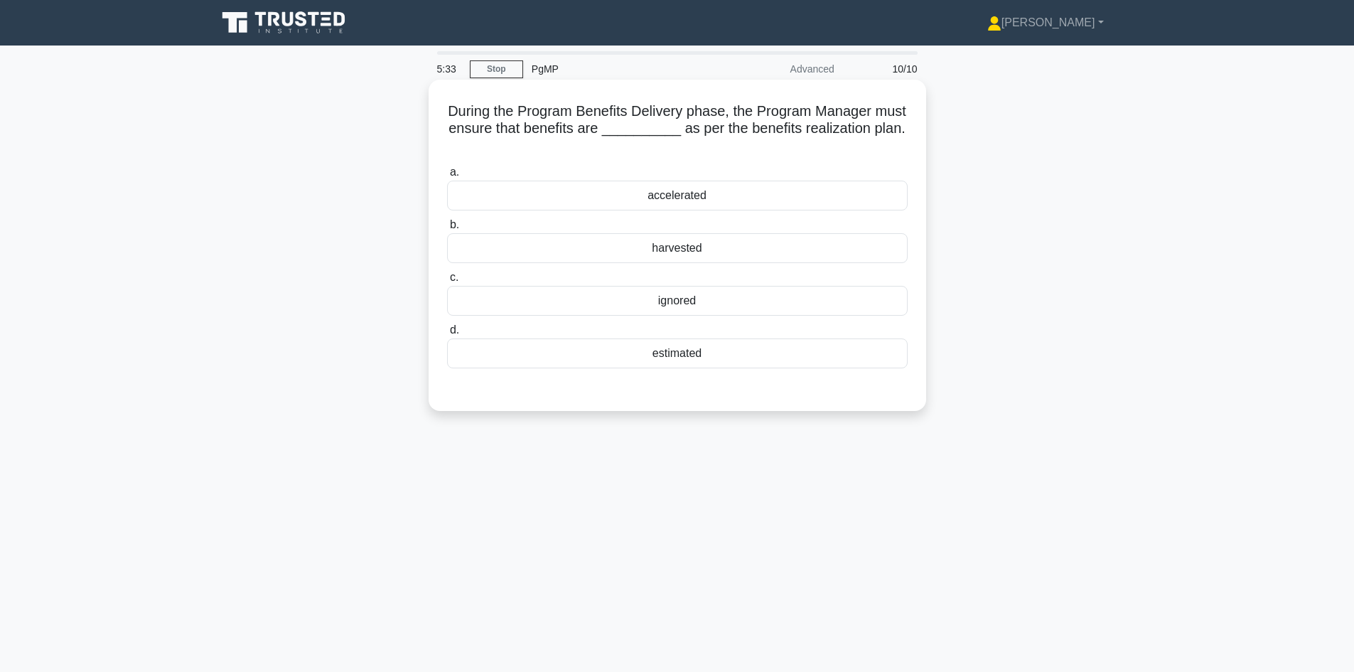
click at [689, 354] on div "estimated" at bounding box center [677, 353] width 461 height 30
click at [447, 335] on input "d. estimated" at bounding box center [447, 329] width 0 height 9
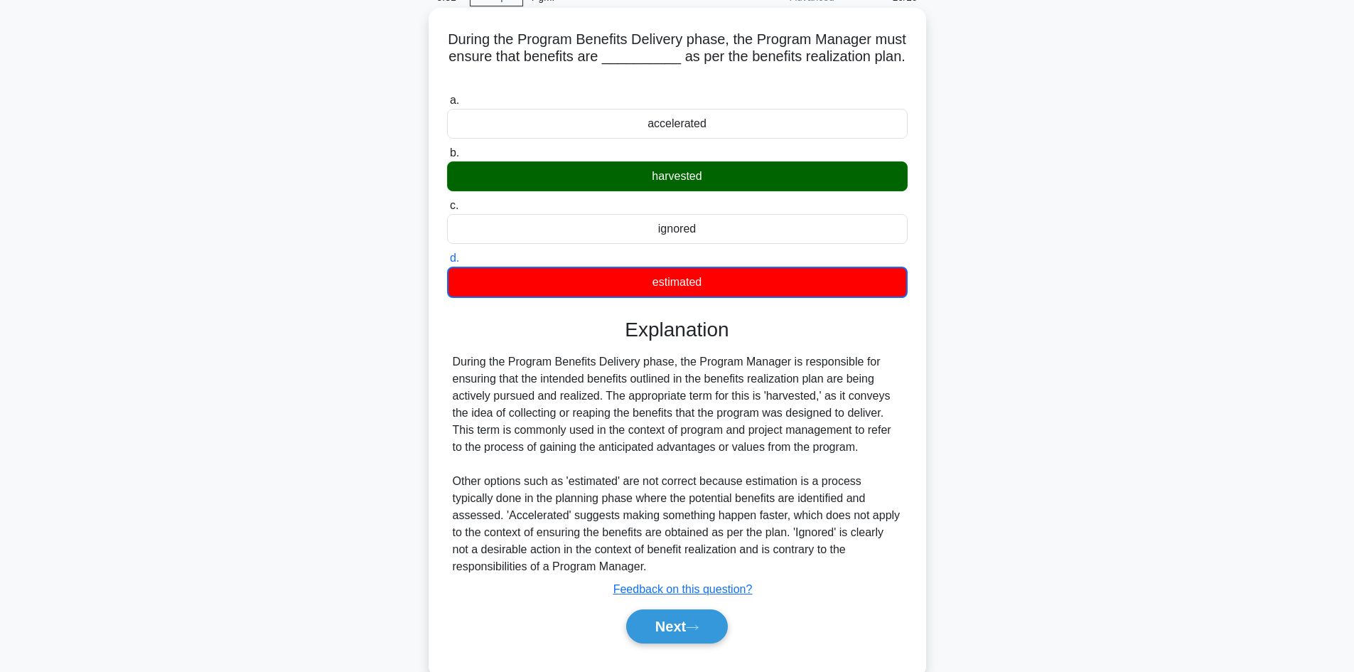
scroll to position [104, 0]
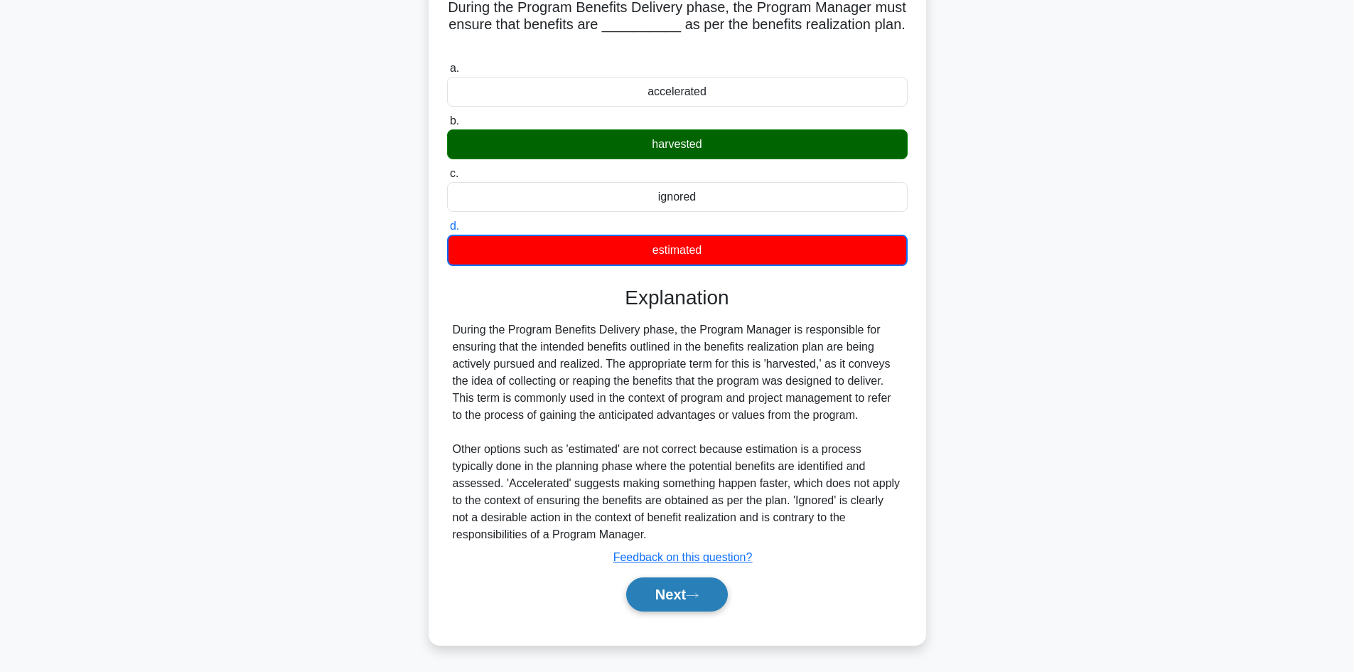
click at [678, 588] on button "Next" at bounding box center [677, 594] width 102 height 34
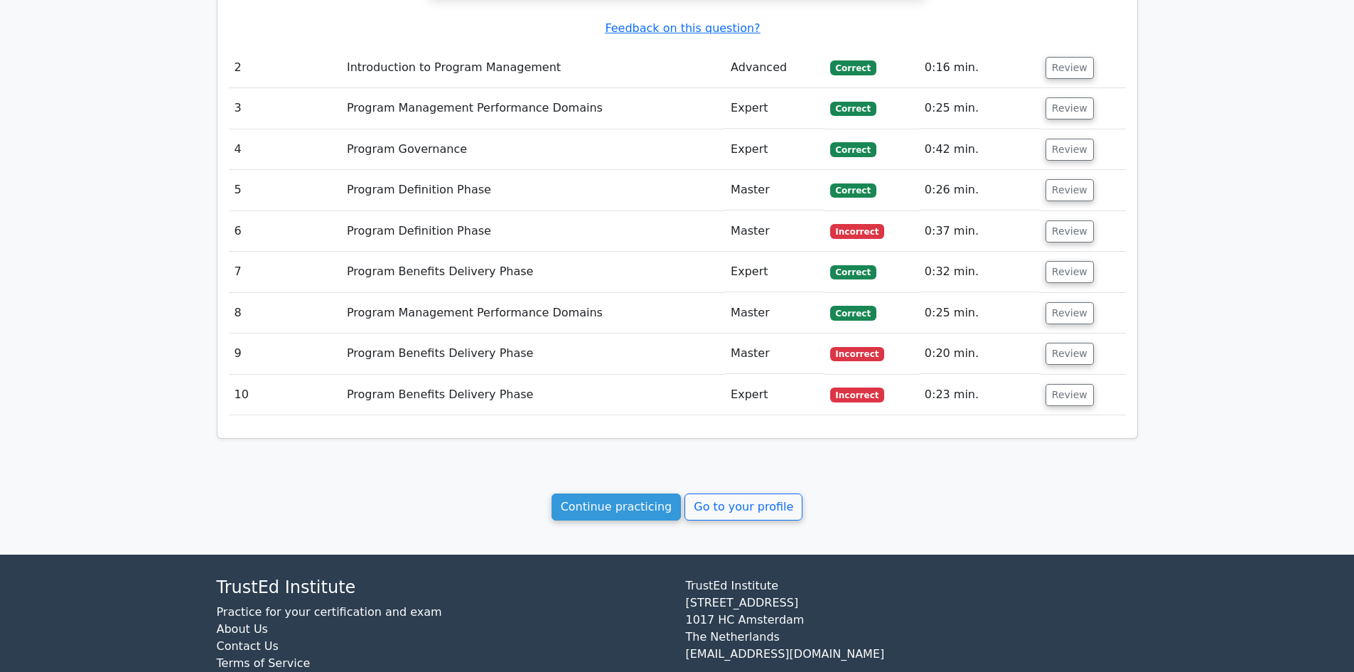
scroll to position [1419, 0]
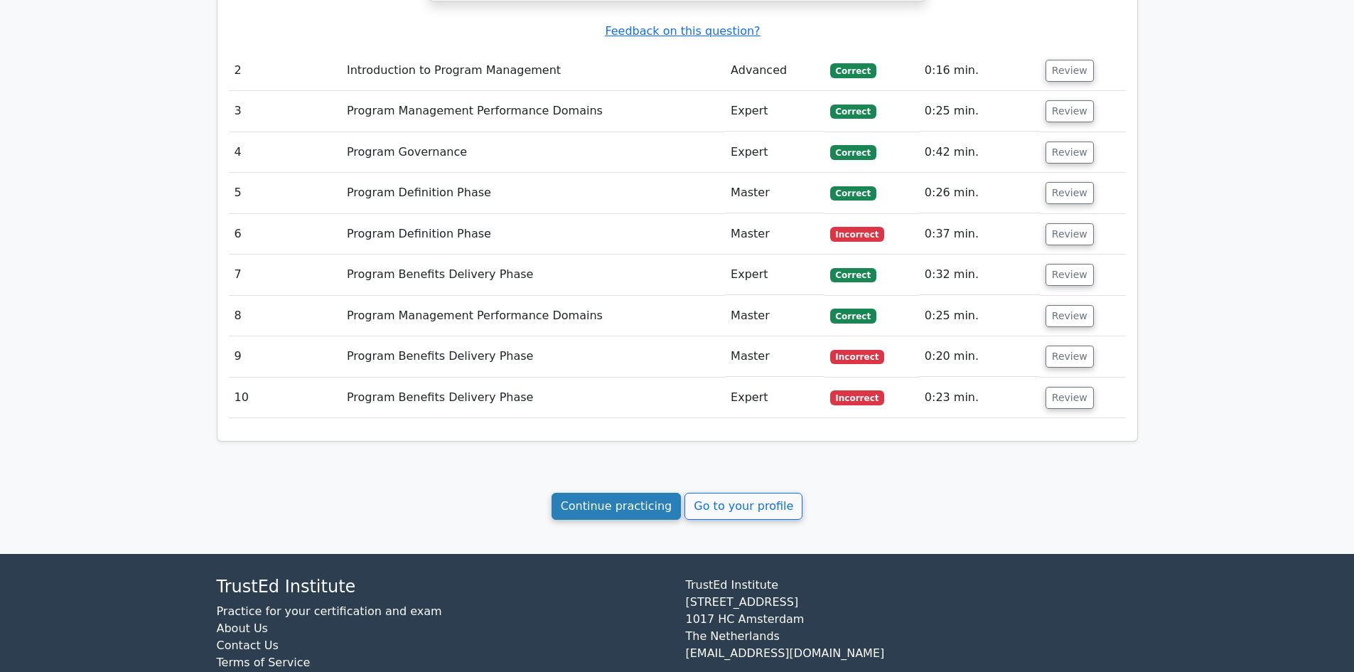
click at [601, 492] on link "Continue practicing" at bounding box center [616, 505] width 130 height 27
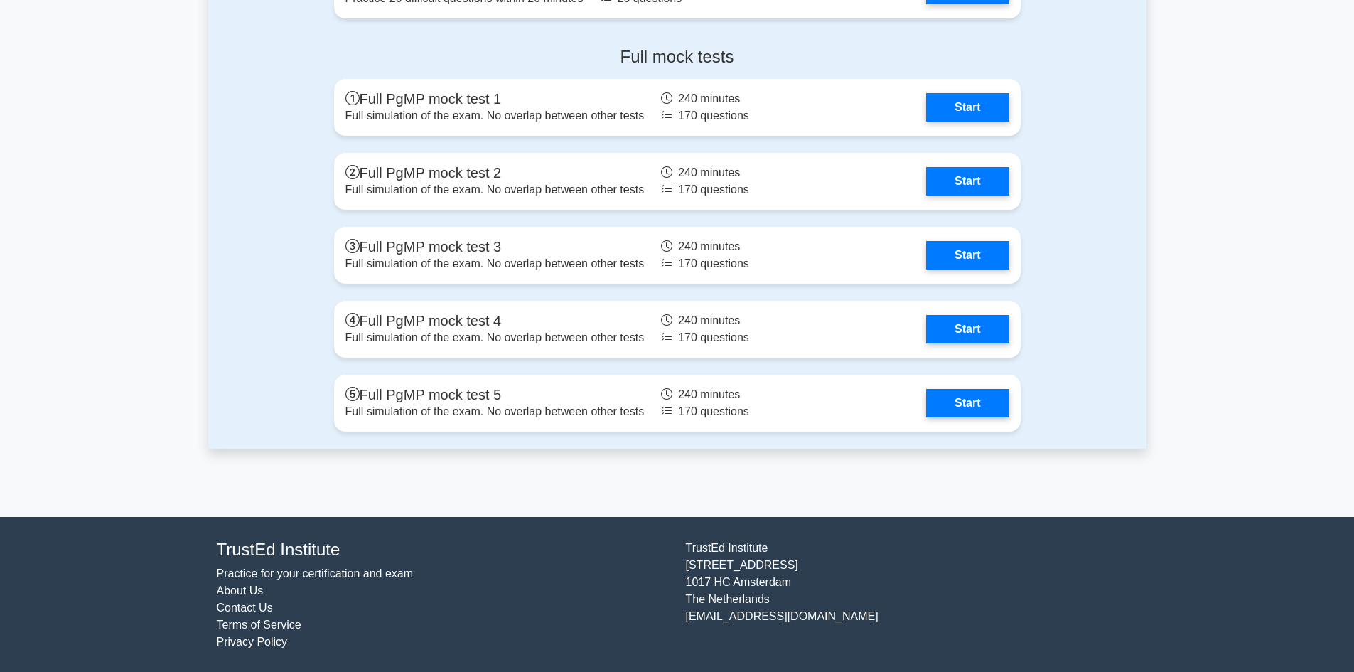
scroll to position [1381, 0]
